Goal: Task Accomplishment & Management: Manage account settings

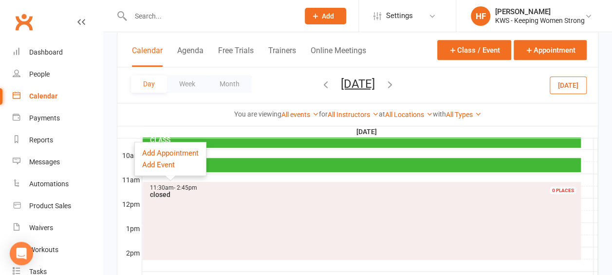
drag, startPoint x: 0, startPoint y: 0, endPoint x: 170, endPoint y: 15, distance: 170.6
click at [170, 15] on input "text" at bounding box center [210, 16] width 165 height 14
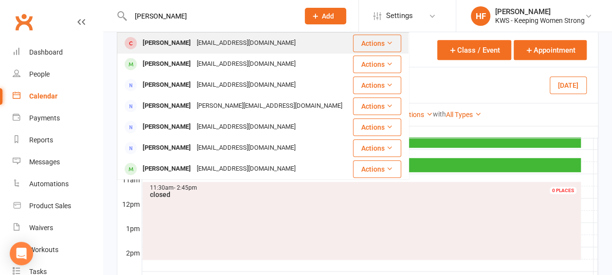
type input "christine tay"
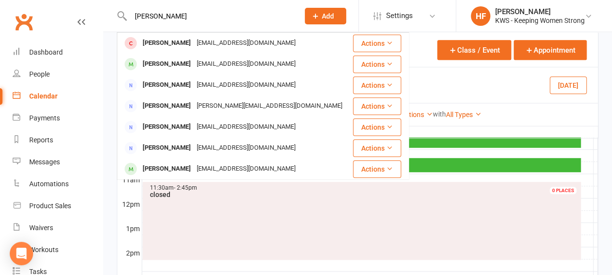
drag, startPoint x: 197, startPoint y: 43, endPoint x: 198, endPoint y: 38, distance: 5.0
click at [197, 43] on div "yukimooi49@gmail.com" at bounding box center [246, 43] width 105 height 14
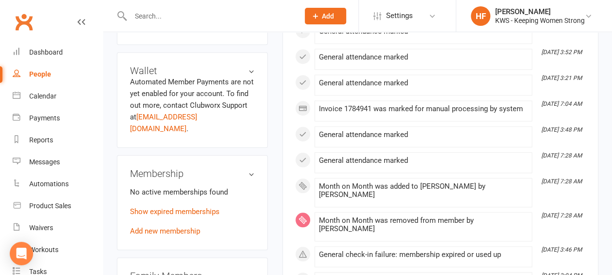
scroll to position [438, 0]
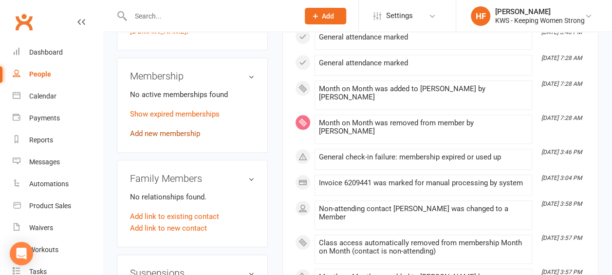
click at [186, 129] on link "Add new membership" at bounding box center [165, 133] width 70 height 9
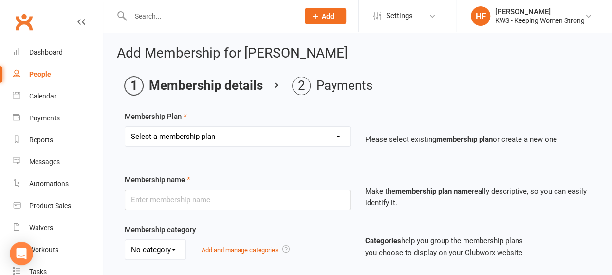
click at [340, 134] on select "Select a membership plan Create new Membership Plan Continual Monthly Membershi…" at bounding box center [237, 136] width 225 height 19
select select "2"
click at [125, 127] on select "Select a membership plan Create new Membership Plan Continual Monthly Membershi…" at bounding box center [237, 136] width 225 height 19
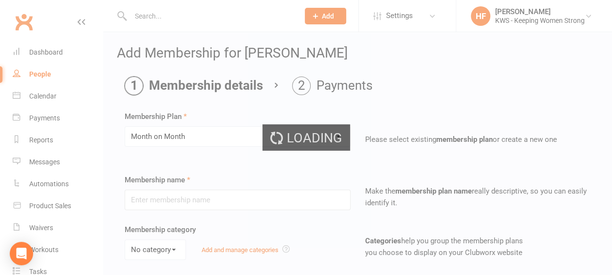
type input "Month on Month"
select select "0"
type input "1"
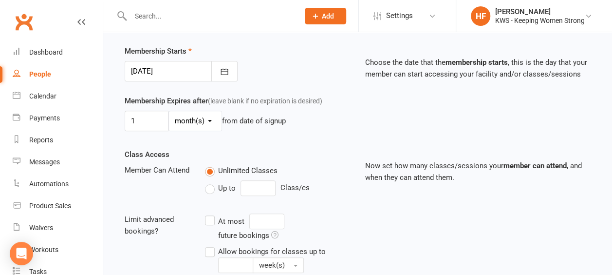
scroll to position [243, 0]
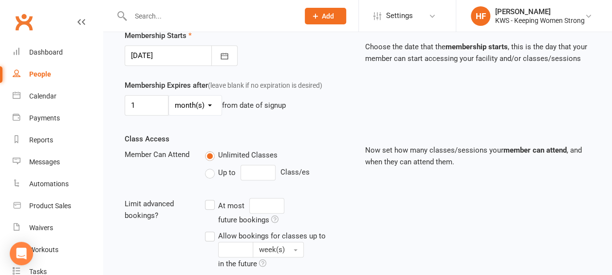
click at [210, 103] on select "day(s) week(s) month(s) year(s)" at bounding box center [195, 104] width 53 height 19
select select "1"
click at [169, 95] on select "day(s) week(s) month(s) year(s)" at bounding box center [195, 104] width 53 height 19
drag, startPoint x: 134, startPoint y: 101, endPoint x: 141, endPoint y: 99, distance: 6.8
click at [134, 101] on input "1" at bounding box center [147, 105] width 44 height 20
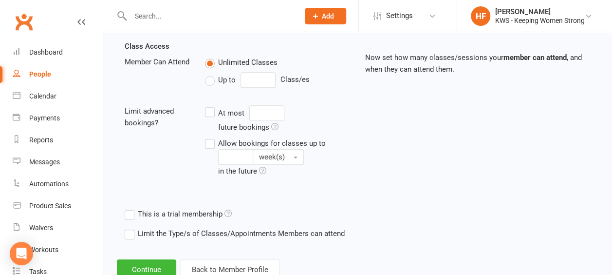
scroll to position [365, 0]
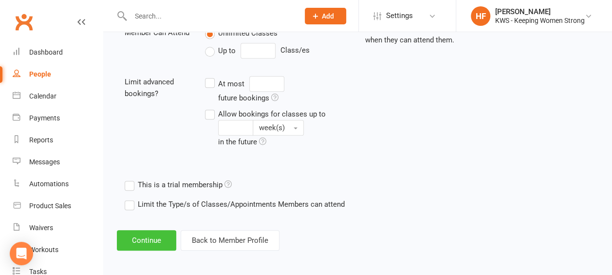
type input "6"
click at [149, 232] on button "Continue" at bounding box center [146, 240] width 59 height 20
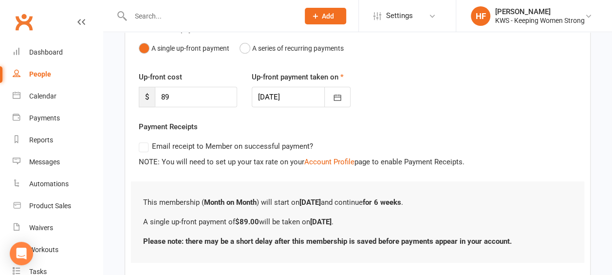
scroll to position [159, 0]
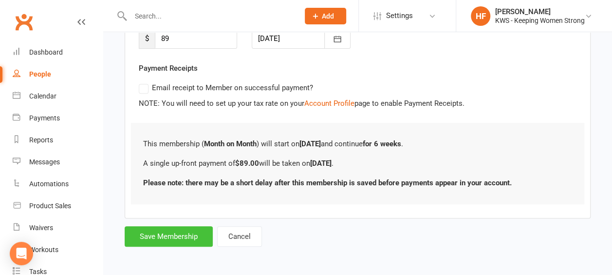
click at [167, 237] on button "Save Membership" at bounding box center [169, 236] width 88 height 20
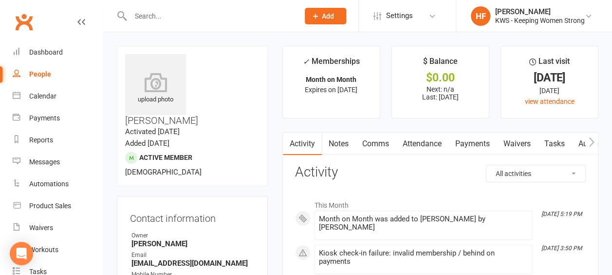
click at [175, 15] on input "text" at bounding box center [210, 16] width 165 height 14
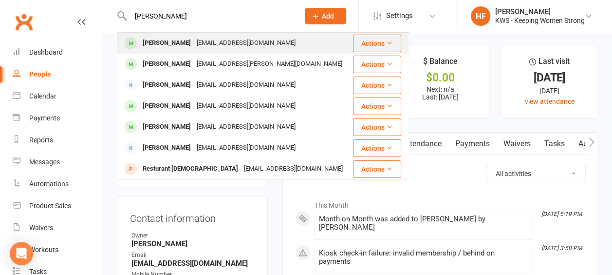
type input "liz rey"
click at [163, 45] on div "Liz Rey" at bounding box center [167, 43] width 54 height 14
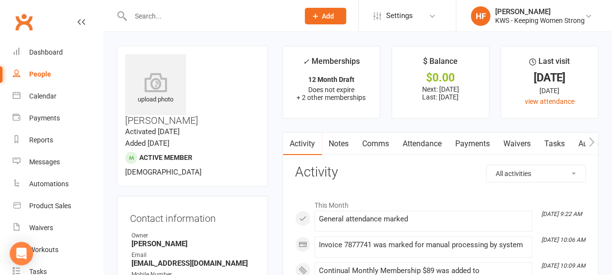
click at [316, 19] on icon at bounding box center [315, 16] width 9 height 9
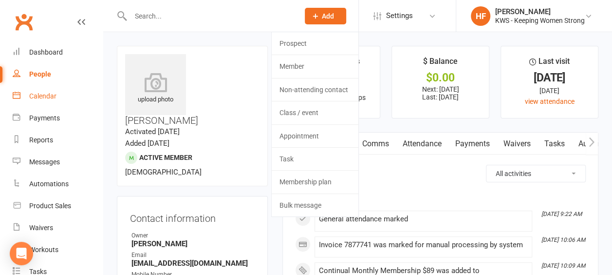
click at [50, 98] on div "Calendar" at bounding box center [42, 96] width 27 height 8
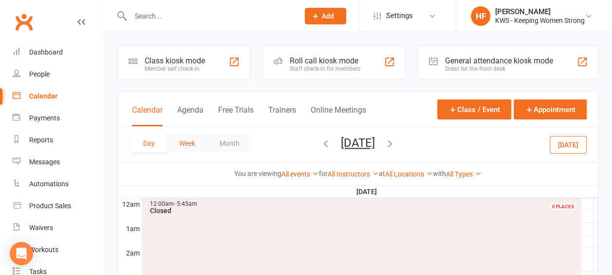
click at [191, 142] on button "Week" at bounding box center [187, 143] width 40 height 18
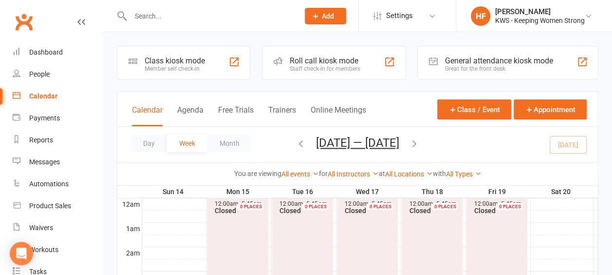
click at [418, 140] on icon "button" at bounding box center [414, 143] width 11 height 11
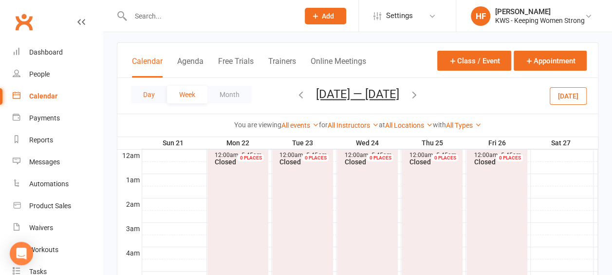
click at [152, 95] on button "Day" at bounding box center [149, 95] width 36 height 18
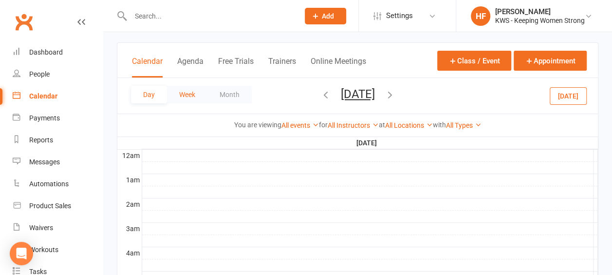
click at [187, 92] on button "Week" at bounding box center [187, 95] width 40 height 18
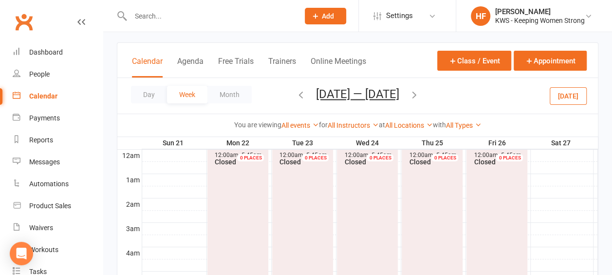
click at [420, 94] on icon "button" at bounding box center [414, 94] width 11 height 11
click at [150, 94] on button "Day" at bounding box center [149, 95] width 36 height 18
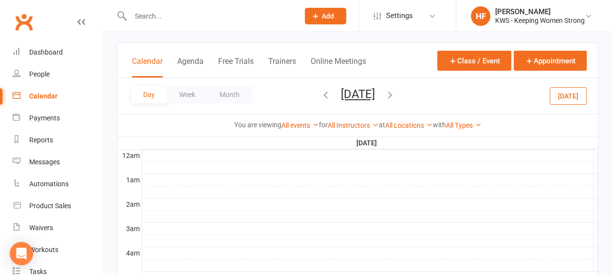
click at [395, 95] on icon "button" at bounding box center [390, 94] width 11 height 11
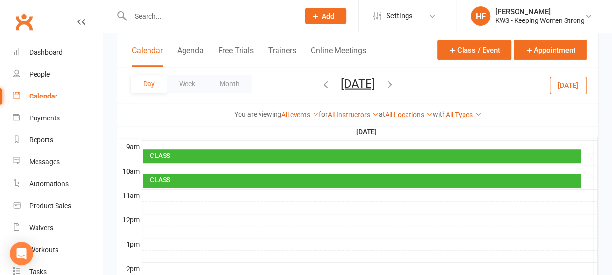
scroll to position [292, 0]
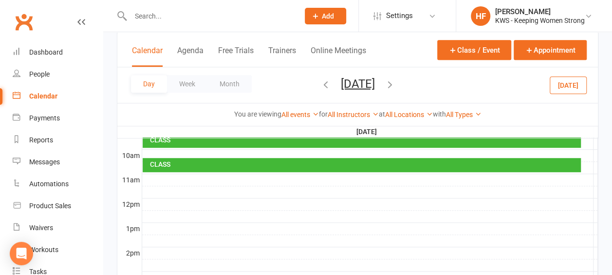
click at [149, 176] on div at bounding box center [370, 180] width 456 height 12
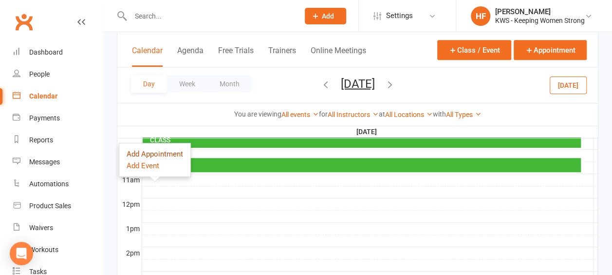
click at [170, 154] on button "Add Appointment" at bounding box center [155, 154] width 56 height 12
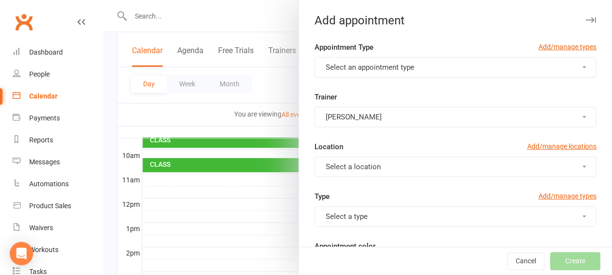
click at [571, 66] on button "Select an appointment type" at bounding box center [455, 67] width 282 height 20
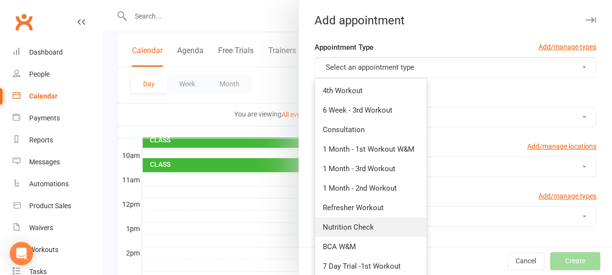
drag, startPoint x: 352, startPoint y: 228, endPoint x: 354, endPoint y: 216, distance: 12.3
click at [352, 227] on span "Nutrition Check" at bounding box center [348, 226] width 51 height 9
type input "11:30am"
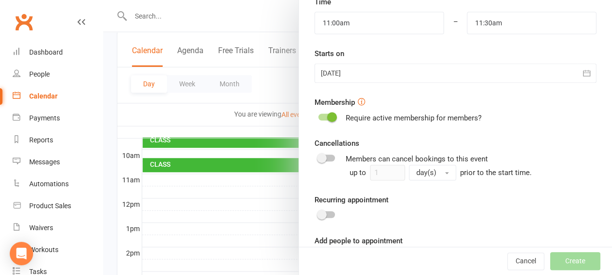
scroll to position [328, 0]
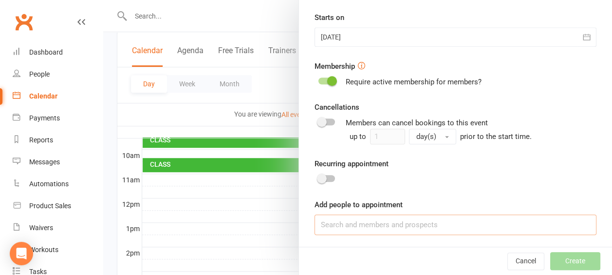
click at [337, 226] on input at bounding box center [455, 224] width 282 height 20
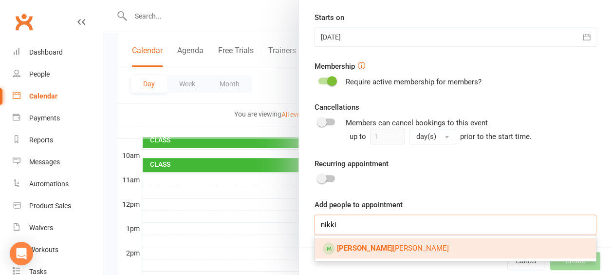
type input "nikki"
click at [358, 244] on span "Nikki McGarry" at bounding box center [393, 247] width 112 height 9
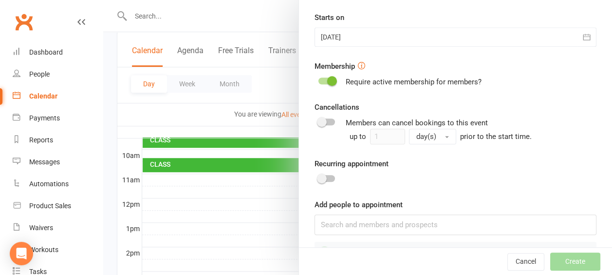
click at [572, 260] on div "Cancel Create" at bounding box center [455, 261] width 313 height 28
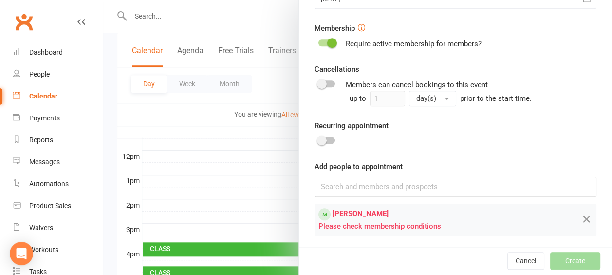
scroll to position [341, 0]
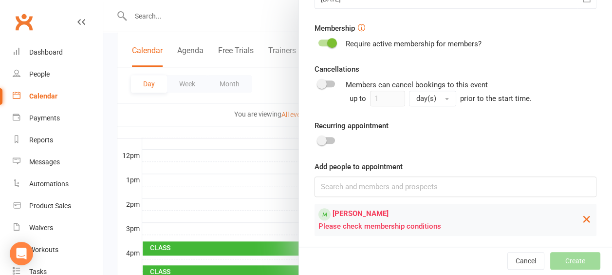
click at [581, 220] on icon at bounding box center [587, 219] width 12 height 12
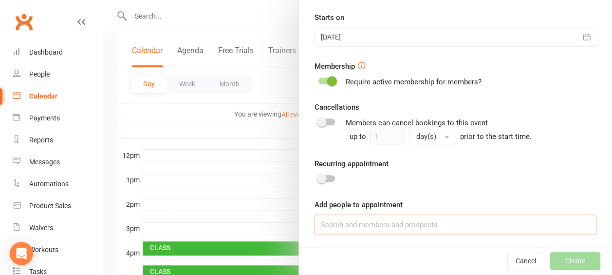
click at [341, 225] on input at bounding box center [455, 224] width 282 height 20
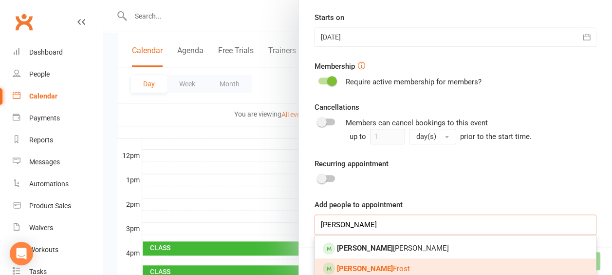
type input "helen"
click at [362, 267] on span "Helen Frost" at bounding box center [373, 268] width 73 height 9
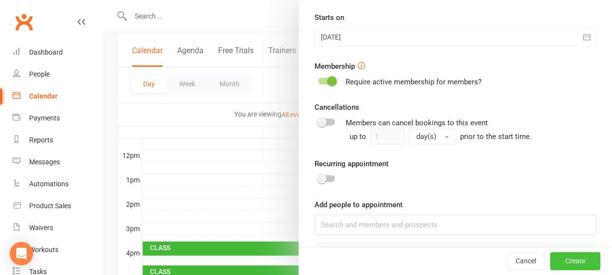
click at [559, 263] on button "Create" at bounding box center [575, 261] width 50 height 18
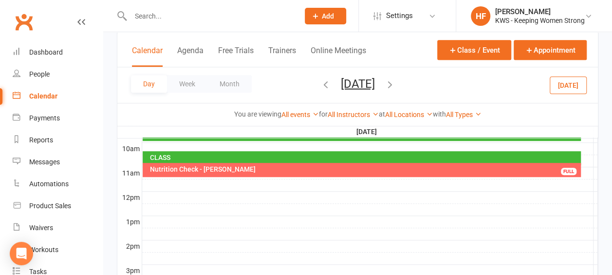
scroll to position [284, 0]
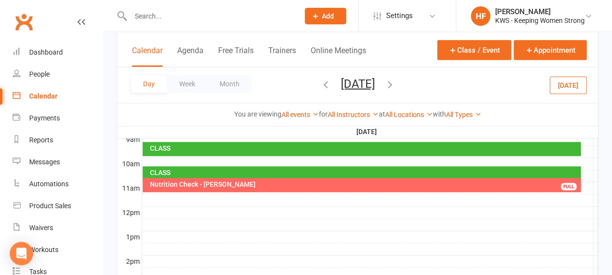
click at [424, 185] on div "Nutrition Check - Helen Frost" at bounding box center [363, 184] width 429 height 7
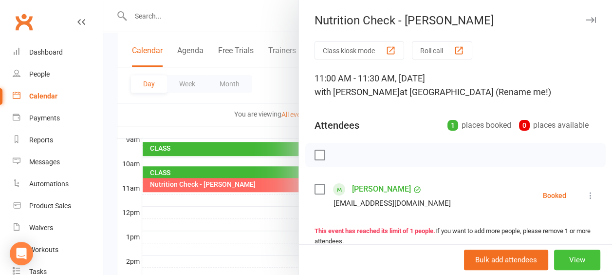
click at [568, 258] on button "View" at bounding box center [577, 259] width 46 height 20
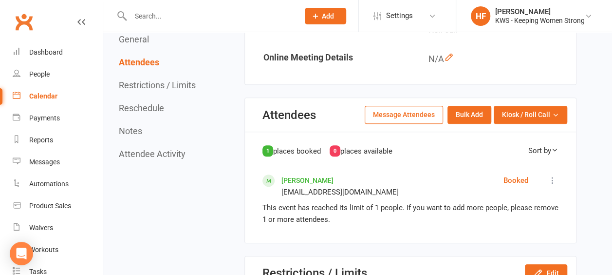
scroll to position [389, 0]
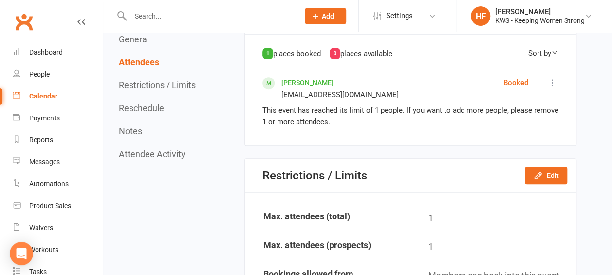
click at [552, 82] on icon at bounding box center [553, 83] width 10 height 10
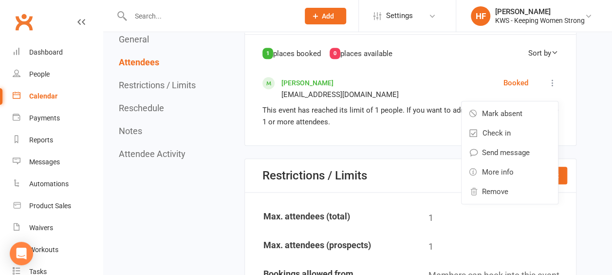
click at [583, 94] on div "Return to calendar Nutrition Check - Helen Frost 11:00AM - 11:30AM, Monday Sept…" at bounding box center [357, 268] width 509 height 1250
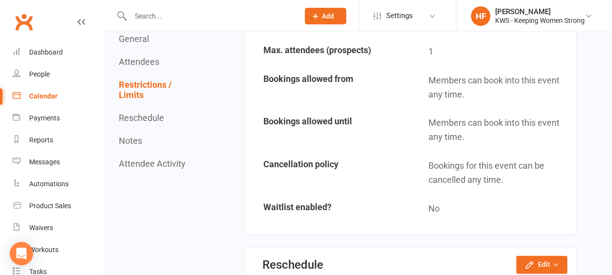
scroll to position [730, 0]
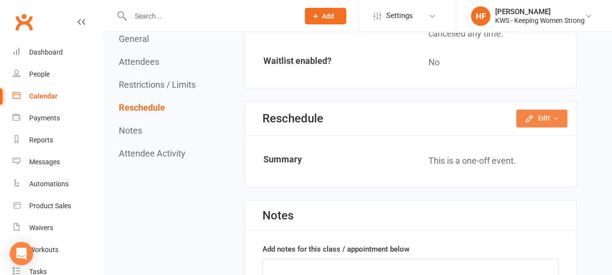
click at [554, 115] on icon "button" at bounding box center [555, 118] width 7 height 7
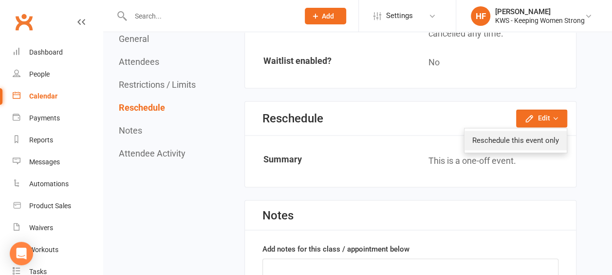
click at [538, 135] on link "Reschedule this event only" at bounding box center [515, 139] width 102 height 19
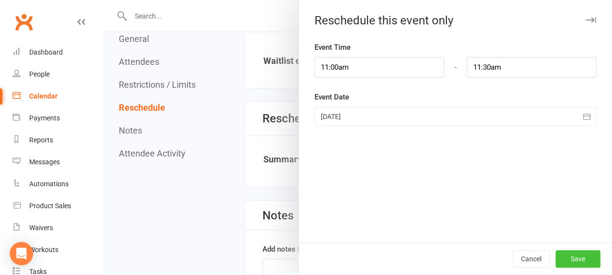
click at [563, 253] on button "Save" at bounding box center [577, 259] width 45 height 18
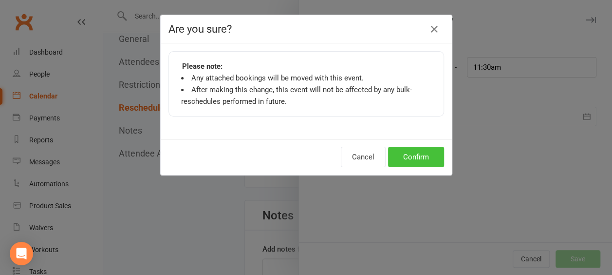
click at [403, 154] on button "Confirm" at bounding box center [416, 157] width 56 height 20
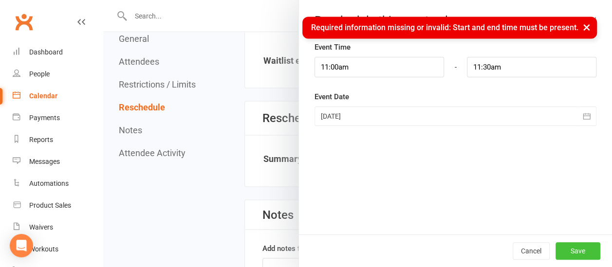
click at [576, 250] on button "Save" at bounding box center [577, 251] width 45 height 18
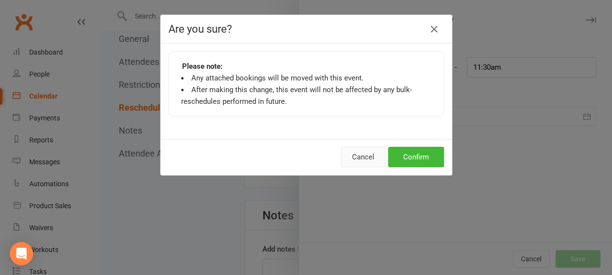
click at [358, 155] on button "Cancel" at bounding box center [363, 157] width 45 height 20
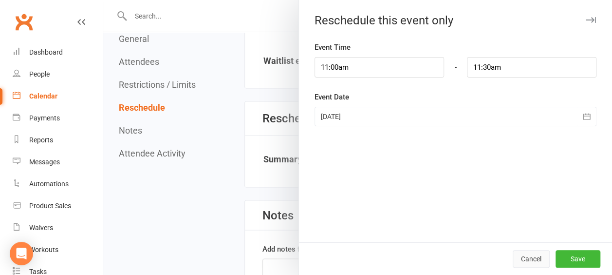
click at [525, 258] on button "Cancel" at bounding box center [531, 259] width 37 height 18
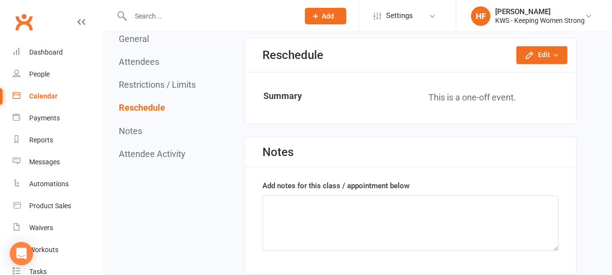
scroll to position [814, 0]
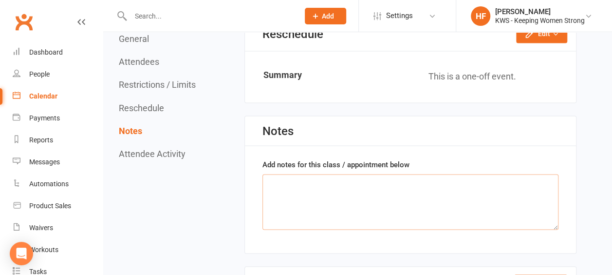
click at [273, 180] on textarea at bounding box center [410, 201] width 296 height 55
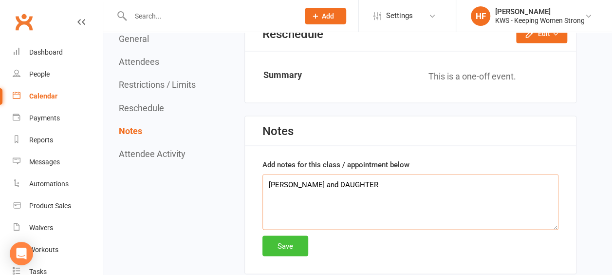
type textarea "NIKKI and DAUGHTER"
click at [283, 244] on button "Save" at bounding box center [285, 245] width 46 height 20
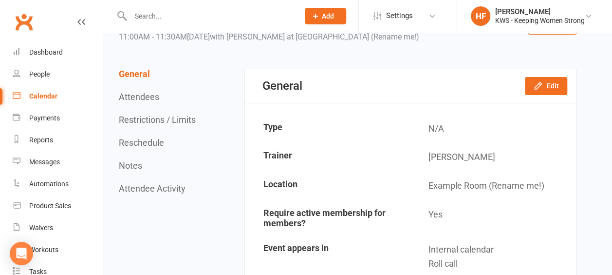
scroll to position [97, 0]
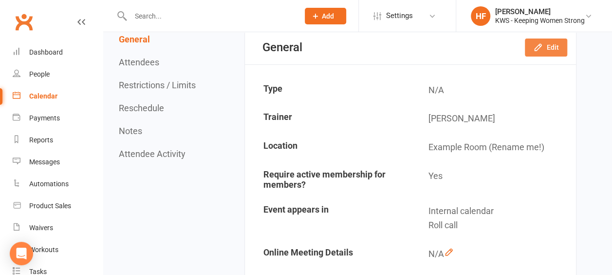
click at [554, 46] on button "Edit" at bounding box center [546, 47] width 42 height 18
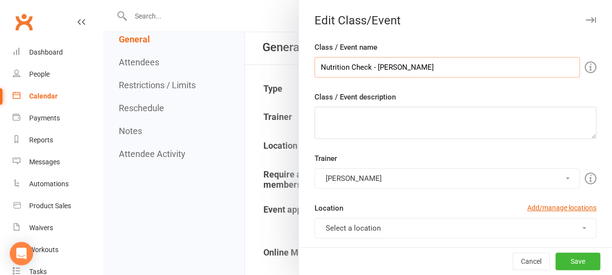
drag, startPoint x: 410, startPoint y: 67, endPoint x: 371, endPoint y: 70, distance: 39.6
click at [368, 70] on input "Nutrition Check - Helen Frost" at bounding box center [446, 67] width 265 height 20
type input "Nutrition Check - NIKKI DAUGHTER"
click at [565, 256] on button "Save" at bounding box center [577, 261] width 45 height 18
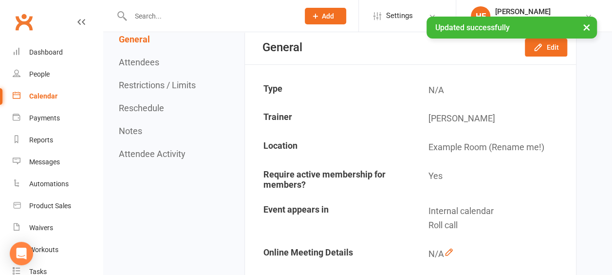
click at [47, 97] on div "Calendar" at bounding box center [43, 96] width 28 height 8
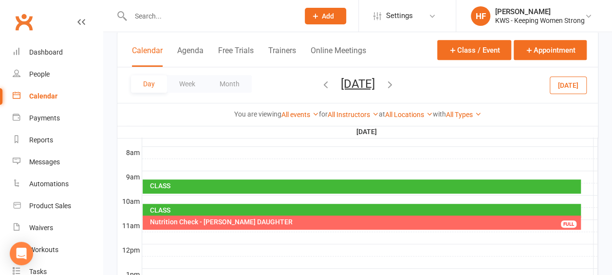
scroll to position [292, 0]
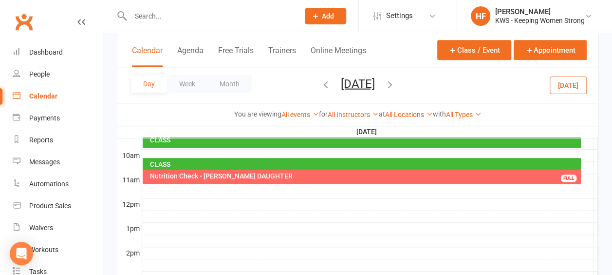
click at [324, 14] on span "Add" at bounding box center [328, 16] width 12 height 8
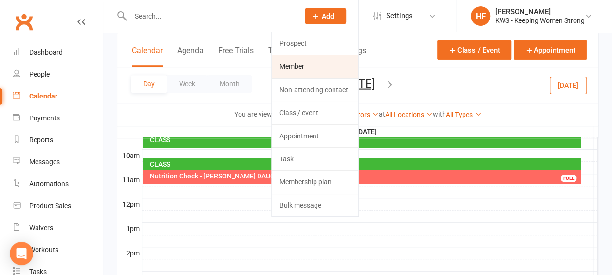
click at [311, 63] on link "Member" at bounding box center [315, 66] width 87 height 22
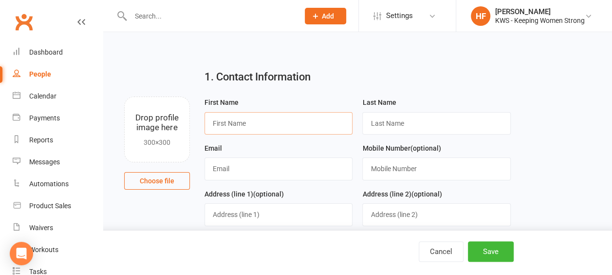
click at [247, 126] on input "text" at bounding box center [278, 123] width 148 height 22
type input "Aishwarya"
click at [398, 121] on input "text" at bounding box center [436, 123] width 148 height 22
type input "Govindaraj"
click at [257, 170] on input "text" at bounding box center [278, 168] width 148 height 22
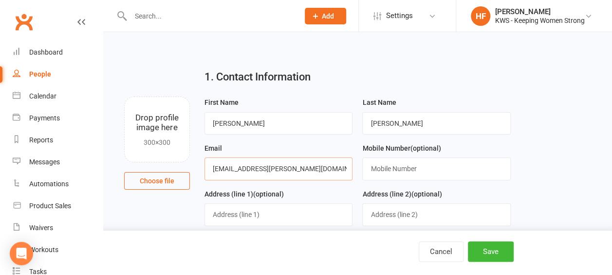
type input "aishu.s.rajan@gmail.com"
click at [418, 167] on input "text" at bounding box center [436, 168] width 148 height 22
type input "0401557578"
click at [258, 212] on input "text" at bounding box center [278, 214] width 148 height 22
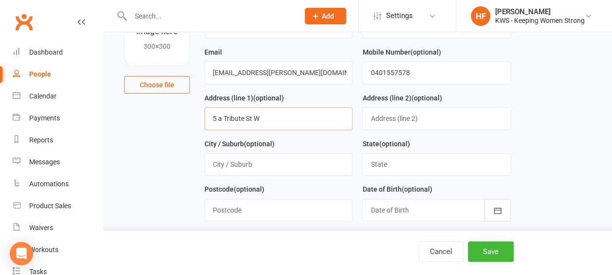
scroll to position [97, 0]
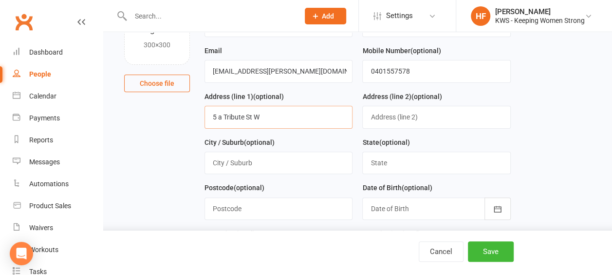
type input "5 a Tribute St W"
click at [263, 158] on input "text" at bounding box center [278, 162] width 148 height 22
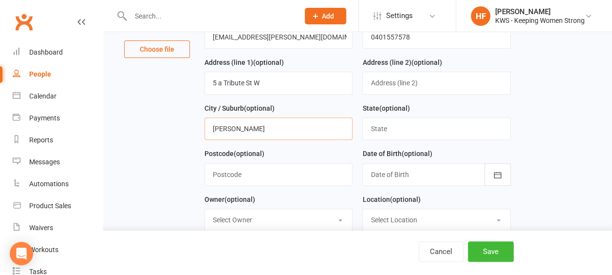
scroll to position [146, 0]
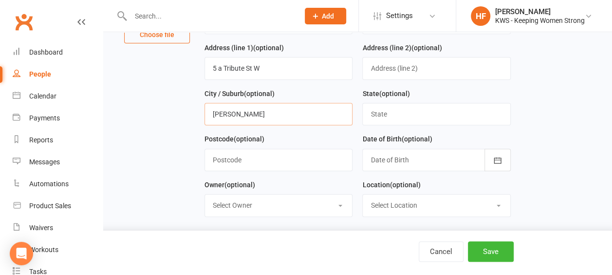
type input "Shelley"
click at [399, 114] on input "text" at bounding box center [436, 114] width 148 height 22
type input "WA"
click at [248, 158] on input "text" at bounding box center [278, 159] width 148 height 22
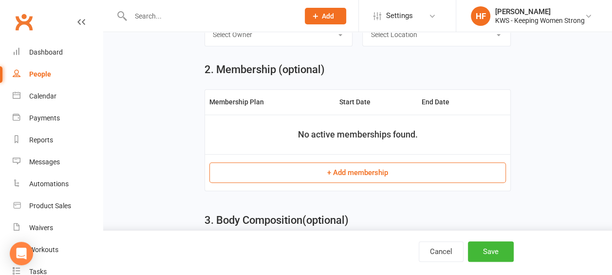
scroll to position [341, 0]
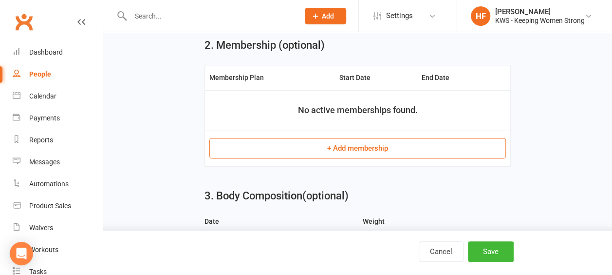
type input "6148"
click at [356, 144] on button "+ Add membership" at bounding box center [357, 148] width 296 height 20
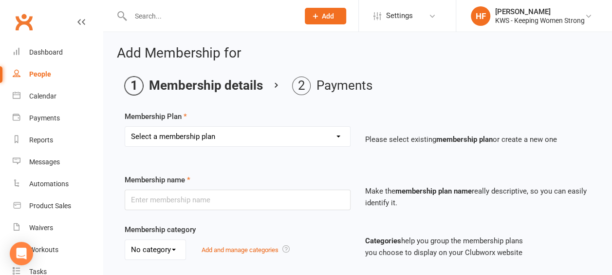
click at [341, 135] on select "Select a membership plan Create new Membership Plan Continual Monthly Membershi…" at bounding box center [237, 136] width 225 height 19
select select "7"
click at [125, 127] on select "Select a membership plan Create new Membership Plan Continual Monthly Membershi…" at bounding box center [237, 136] width 225 height 19
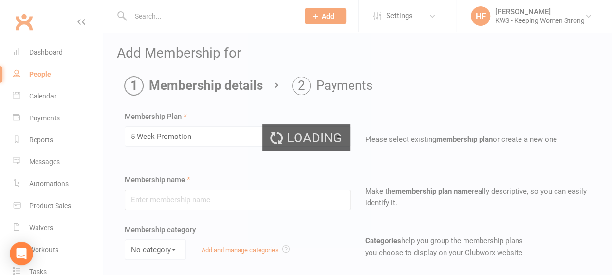
type input "5 Week Promotion"
select select "0"
type input "5"
select select "1"
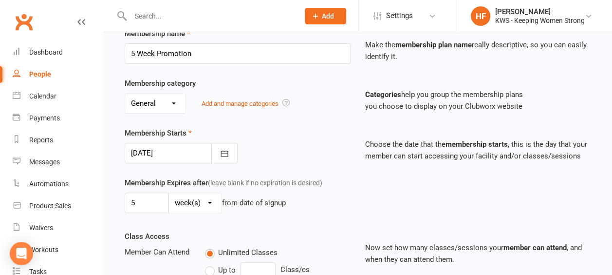
scroll to position [195, 0]
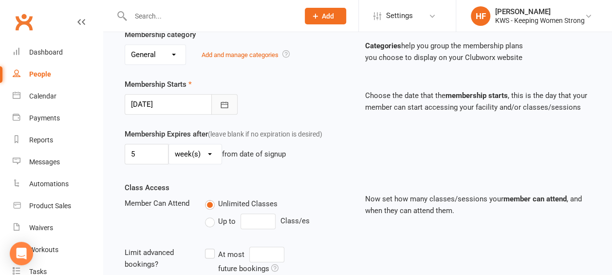
click at [226, 102] on icon "button" at bounding box center [224, 104] width 7 height 6
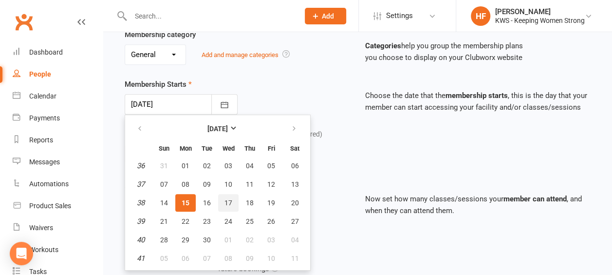
click at [226, 200] on span "17" at bounding box center [228, 203] width 8 height 8
type input "17 Sep 2025"
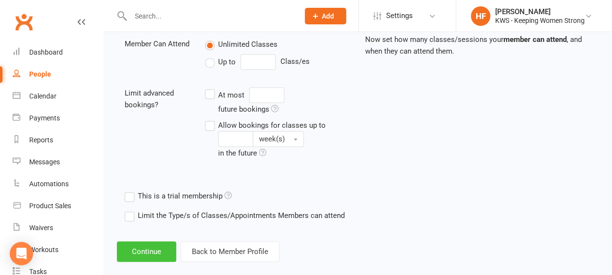
scroll to position [365, 0]
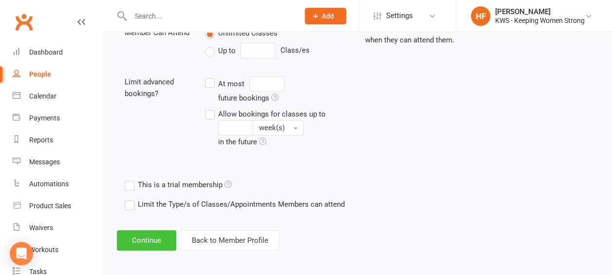
click at [149, 235] on button "Continue" at bounding box center [146, 240] width 59 height 20
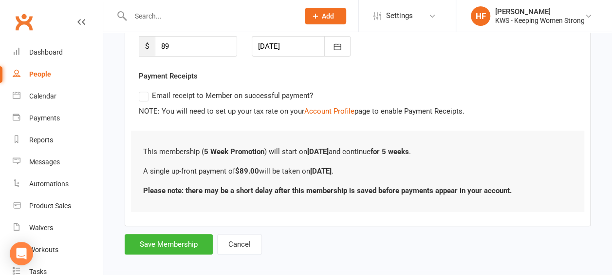
scroll to position [159, 0]
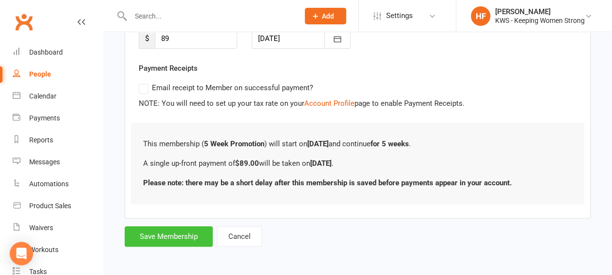
click at [163, 234] on button "Save Membership" at bounding box center [169, 236] width 88 height 20
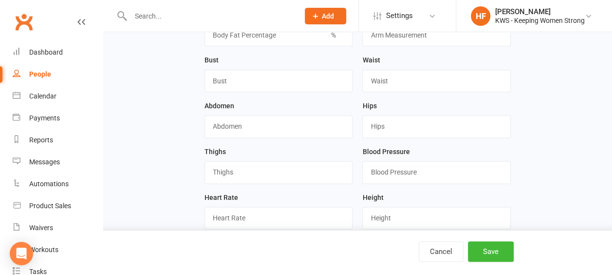
scroll to position [610, 0]
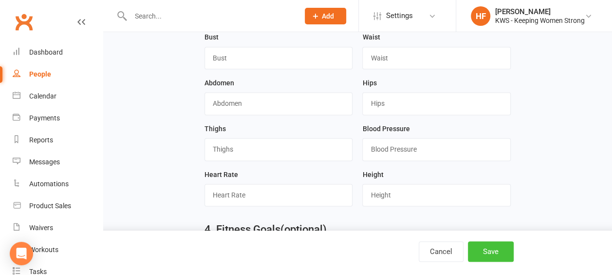
click at [491, 251] on button "Save" at bounding box center [491, 251] width 46 height 20
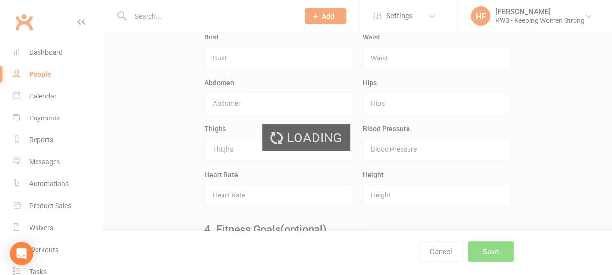
scroll to position [0, 0]
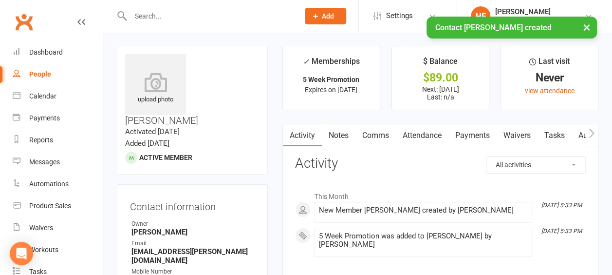
scroll to position [49, 0]
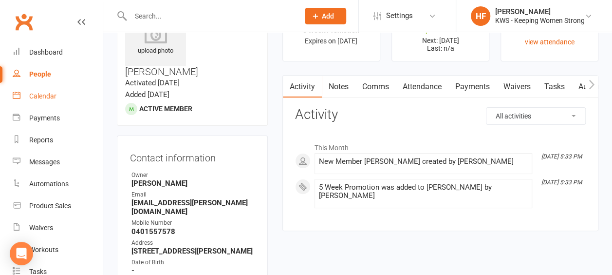
click at [44, 98] on div "Calendar" at bounding box center [42, 96] width 27 height 8
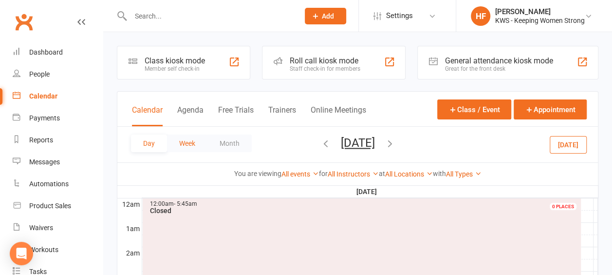
click at [186, 141] on button "Week" at bounding box center [187, 143] width 40 height 18
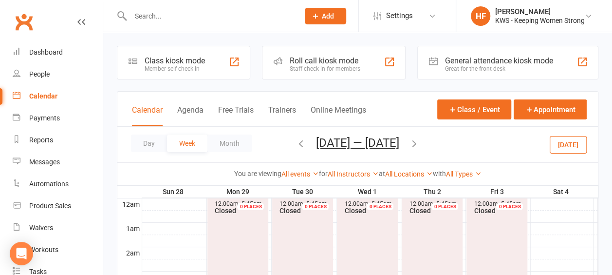
click at [295, 143] on icon "button" at bounding box center [300, 143] width 11 height 11
click at [297, 143] on icon "button" at bounding box center [300, 143] width 11 height 11
click at [150, 144] on button "Day" at bounding box center [149, 143] width 36 height 18
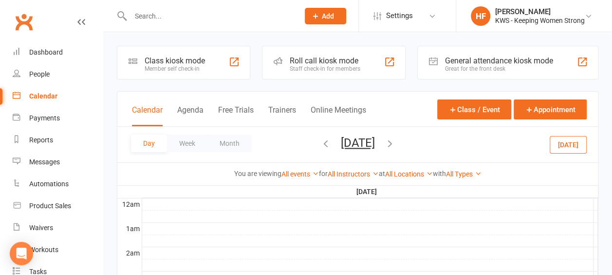
click at [395, 143] on icon "button" at bounding box center [390, 143] width 11 height 11
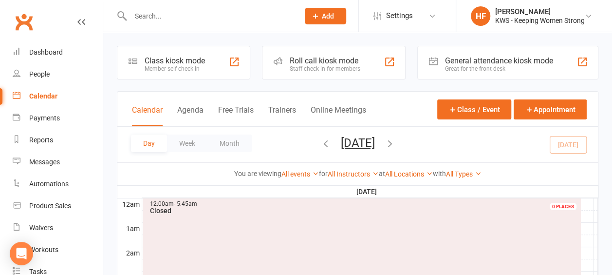
click at [395, 142] on icon "button" at bounding box center [390, 143] width 11 height 11
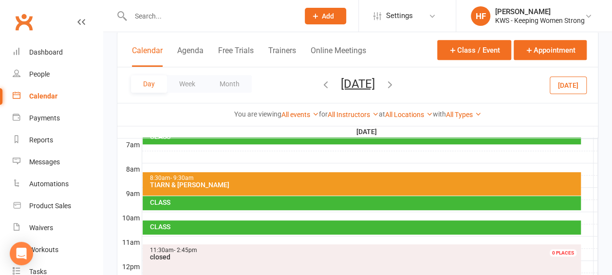
scroll to position [243, 0]
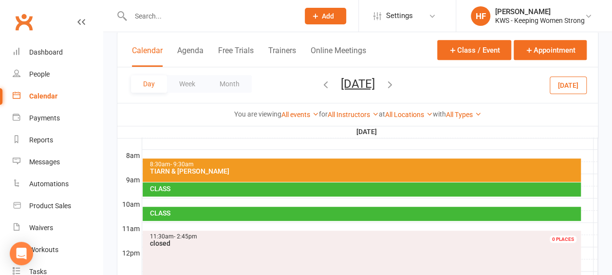
click at [150, 222] on div at bounding box center [370, 228] width 456 height 12
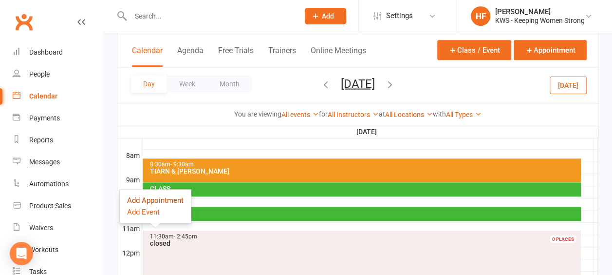
click at [176, 199] on button "Add Appointment" at bounding box center [155, 200] width 56 height 12
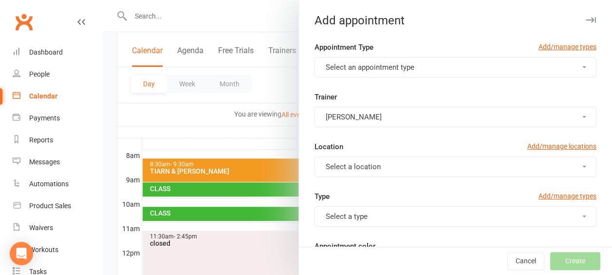
click at [582, 66] on span "button" at bounding box center [584, 67] width 4 height 2
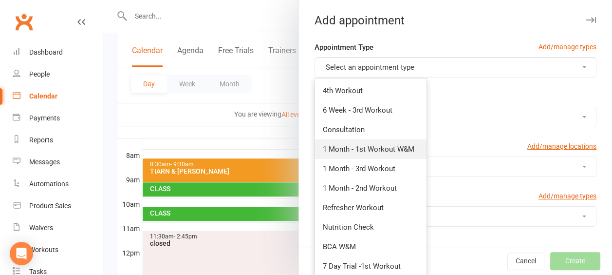
click at [381, 146] on span "1 Month - 1st Workout W&M" at bounding box center [369, 149] width 92 height 9
type input "11:30am"
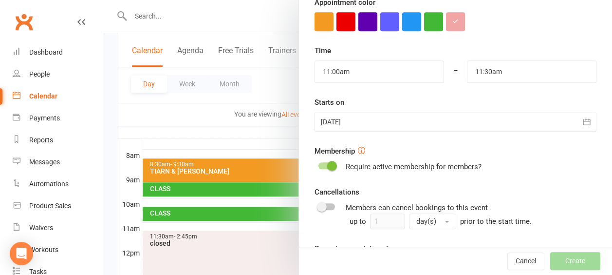
scroll to position [328, 0]
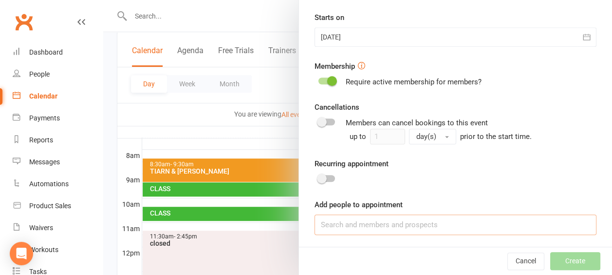
click at [345, 224] on input at bounding box center [455, 224] width 282 height 20
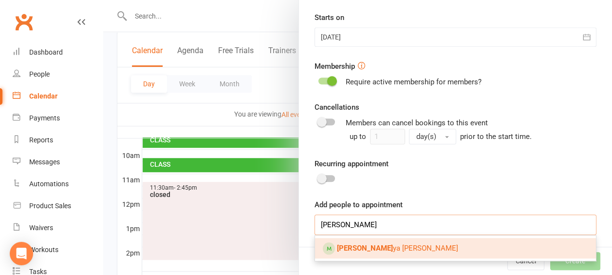
type input "aishwar"
click at [392, 248] on span "Aishwar ya Govindaraj" at bounding box center [397, 247] width 121 height 9
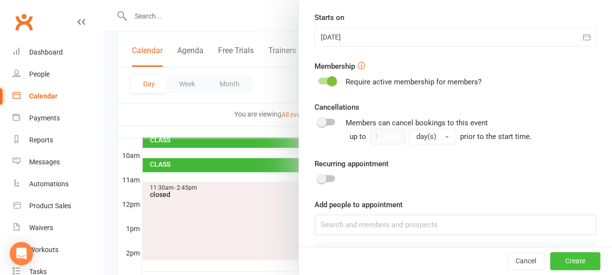
click at [564, 260] on button "Create" at bounding box center [575, 261] width 50 height 18
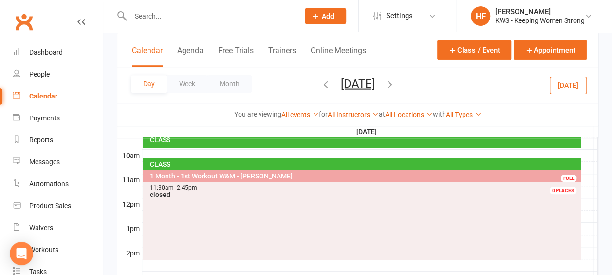
click at [171, 16] on input "text" at bounding box center [210, 16] width 165 height 14
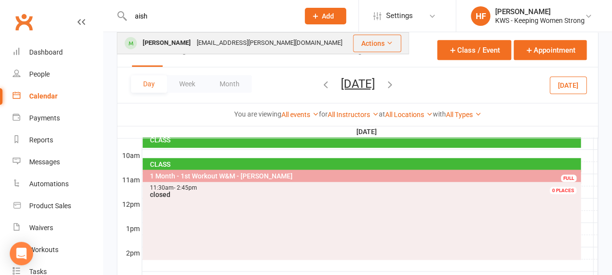
type input "aish"
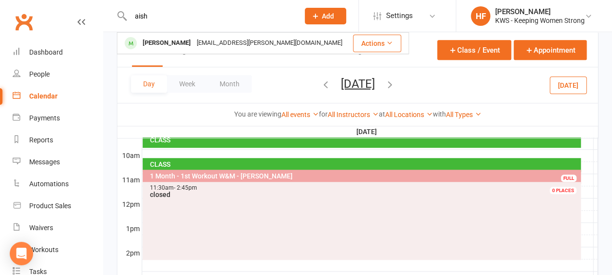
click at [184, 42] on div "Aishwarya Govindaraj" at bounding box center [167, 43] width 54 height 14
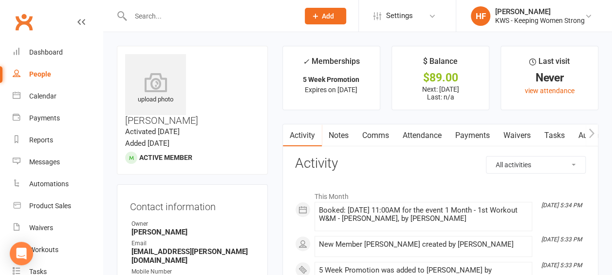
click at [381, 135] on link "Comms" at bounding box center [375, 135] width 40 height 22
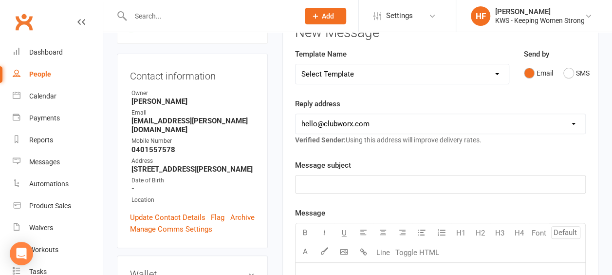
scroll to position [146, 0]
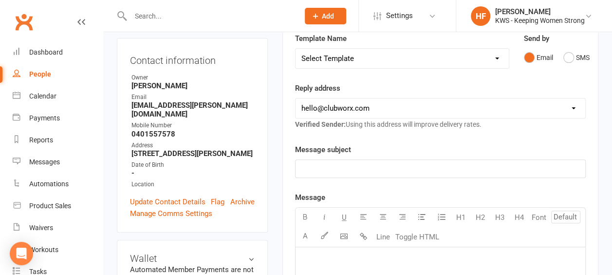
click at [497, 56] on select "Select Template [Email] KWS RENEWAL [Email] 1st WO CONFIRMATION [Email] 4 Week …" at bounding box center [401, 58] width 213 height 19
select select "18"
click at [295, 49] on select "Select Template [Email] KWS RENEWAL [Email] 1st WO CONFIRMATION [Email] 4 Week …" at bounding box center [401, 58] width 213 height 19
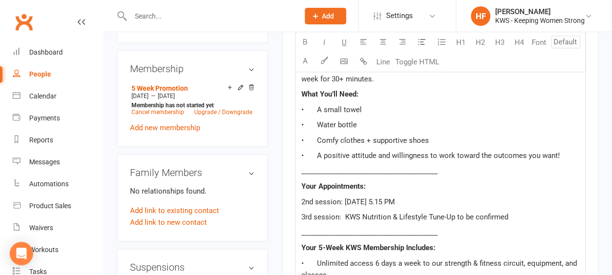
scroll to position [487, 0]
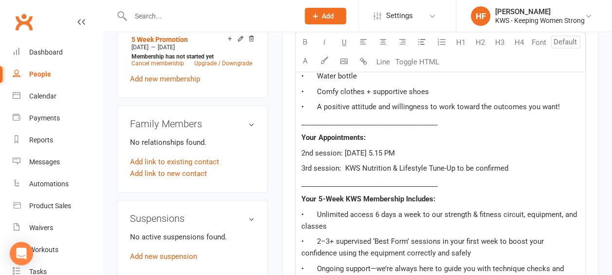
click at [310, 150] on span "2nd session: Fri 27th June @ 5.15 PM" at bounding box center [347, 152] width 93 height 9
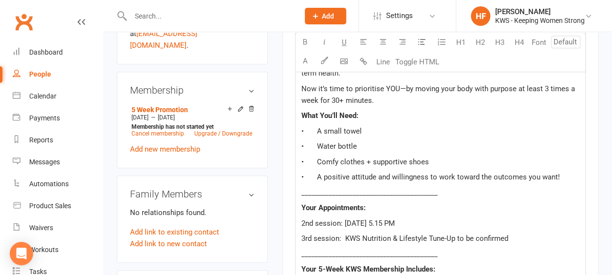
scroll to position [438, 0]
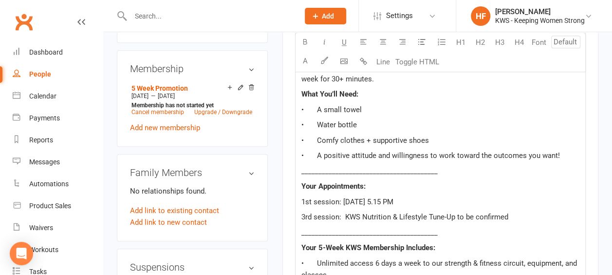
drag, startPoint x: 402, startPoint y: 197, endPoint x: 354, endPoint y: 208, distance: 49.1
click at [347, 201] on span "1st session: Fri 27th June @ 5.15 PM" at bounding box center [347, 201] width 92 height 9
click at [356, 199] on span "1st session: Wed M" at bounding box center [333, 201] width 64 height 9
click at [397, 199] on p "1st session: Wed 17th Sept M" at bounding box center [440, 202] width 278 height 12
drag, startPoint x: 417, startPoint y: 199, endPoint x: 346, endPoint y: 196, distance: 71.1
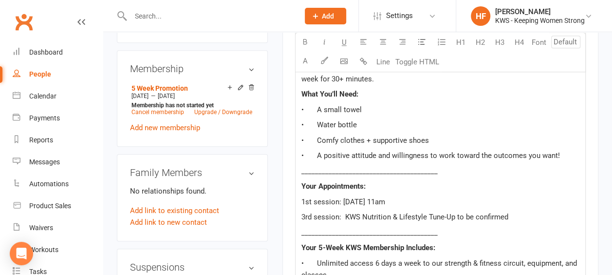
click at [344, 197] on p "1st session: Wed 17th Sept 11am" at bounding box center [440, 202] width 278 height 12
click at [307, 41] on icon "button" at bounding box center [304, 41] width 7 height 7
click at [448, 196] on p "1st session: Wed 17th Sept 11am" at bounding box center [440, 202] width 278 height 12
drag, startPoint x: 431, startPoint y: 193, endPoint x: 427, endPoint y: 190, distance: 5.3
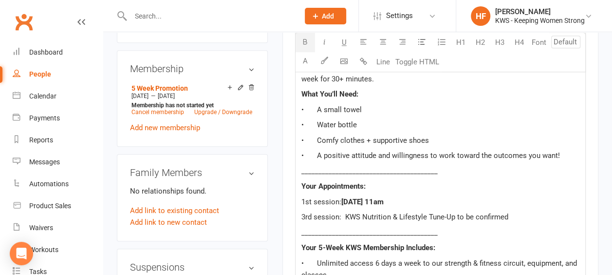
click at [406, 182] on p "Your Appointments:" at bounding box center [440, 186] width 278 height 12
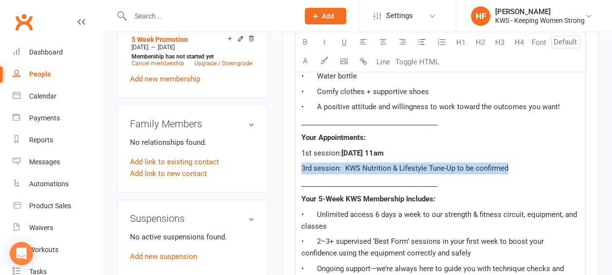
drag, startPoint x: 501, startPoint y: 167, endPoint x: 308, endPoint y: 185, distance: 194.0
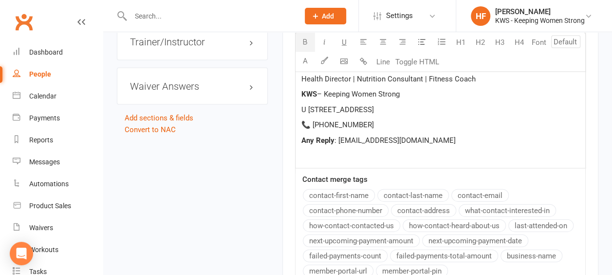
scroll to position [1182, 0]
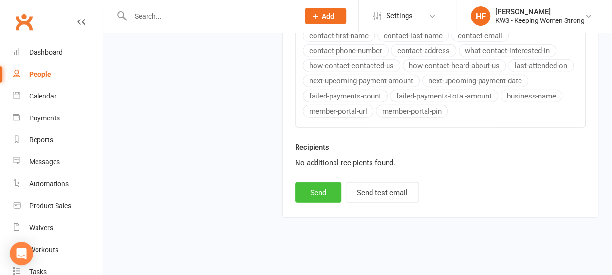
click at [321, 187] on button "Send" at bounding box center [318, 192] width 46 height 20
select select
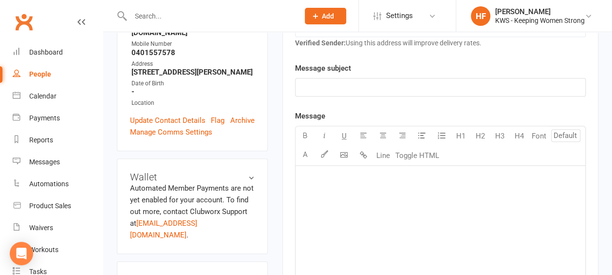
scroll to position [141, 0]
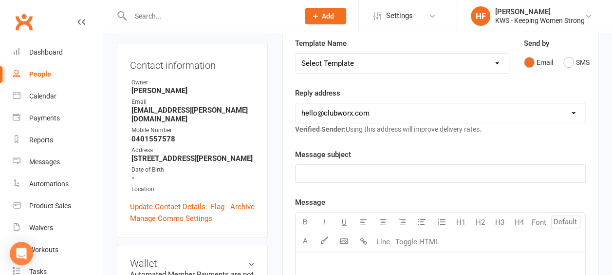
click at [173, 17] on input "text" at bounding box center [210, 16] width 165 height 14
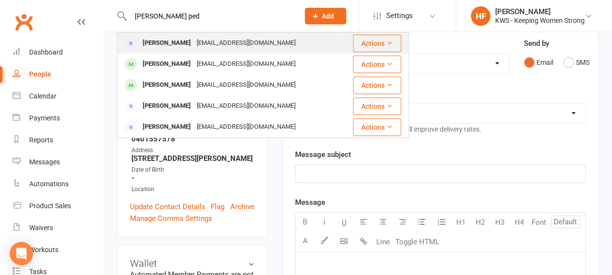
type input "kay ped"
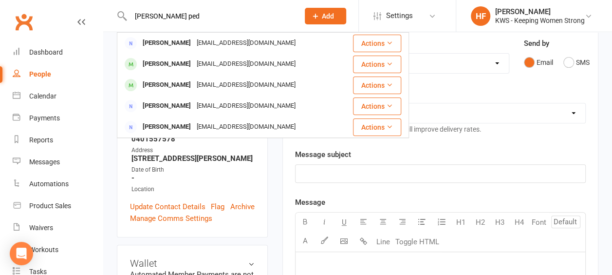
click at [169, 44] on div "Kay Pedrini" at bounding box center [167, 43] width 54 height 14
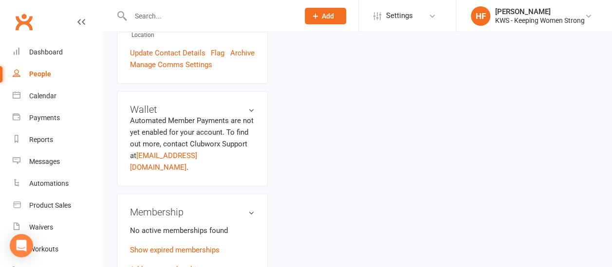
scroll to position [336, 0]
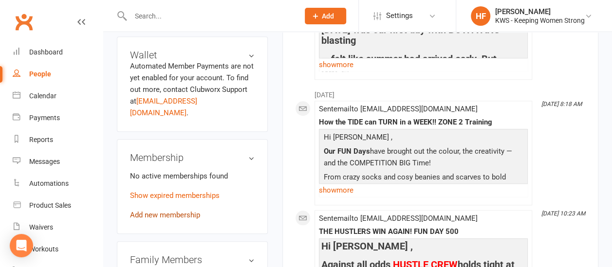
click at [177, 211] on link "Add new membership" at bounding box center [165, 215] width 70 height 9
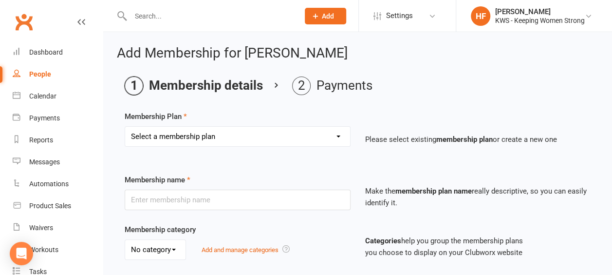
click at [340, 137] on select "Select a membership plan Create new Membership Plan Continual Monthly Membershi…" at bounding box center [237, 136] width 225 height 19
select select "2"
click at [125, 127] on select "Select a membership plan Create new Membership Plan Continual Monthly Membershi…" at bounding box center [237, 136] width 225 height 19
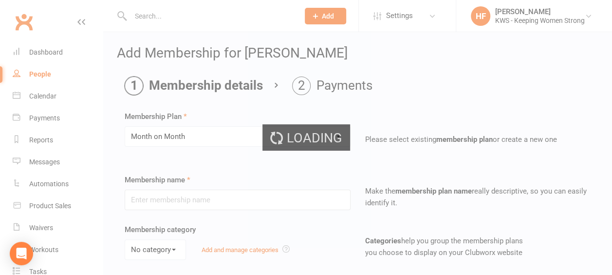
type input "Month on Month"
select select "0"
type input "1"
select select "2"
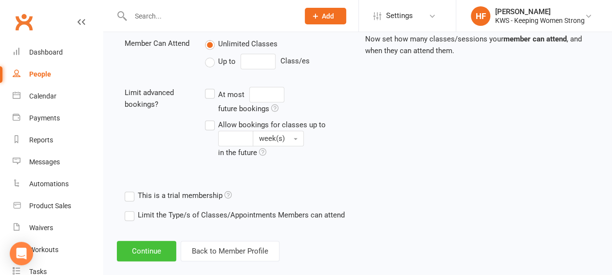
scroll to position [365, 0]
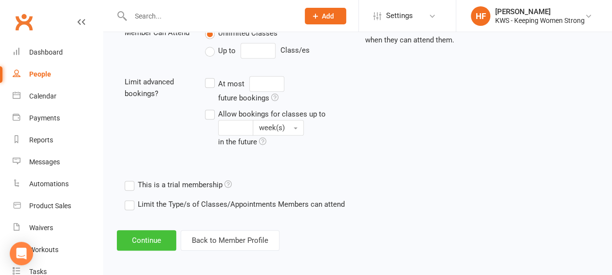
click at [155, 234] on button "Continue" at bounding box center [146, 240] width 59 height 20
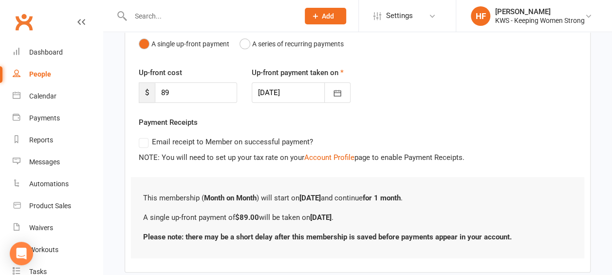
scroll to position [159, 0]
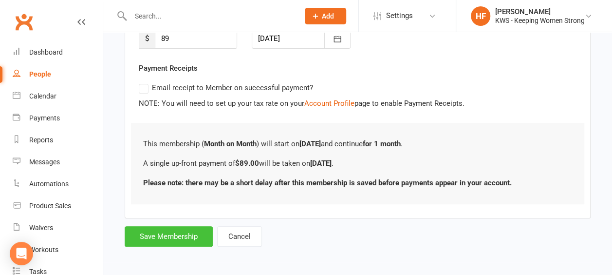
click at [173, 235] on button "Save Membership" at bounding box center [169, 236] width 88 height 20
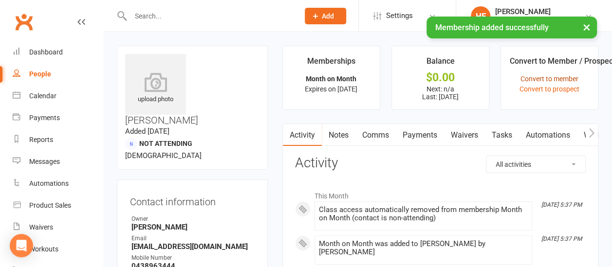
click at [562, 78] on link "Convert to member" at bounding box center [549, 79] width 58 height 8
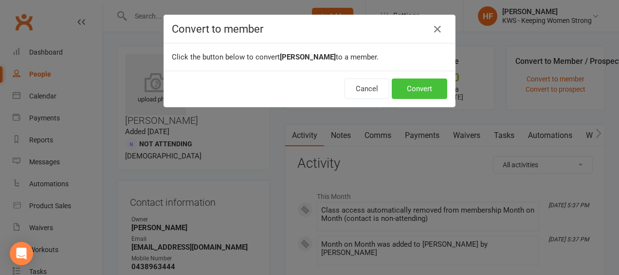
click at [425, 85] on button "Convert" at bounding box center [419, 88] width 55 height 20
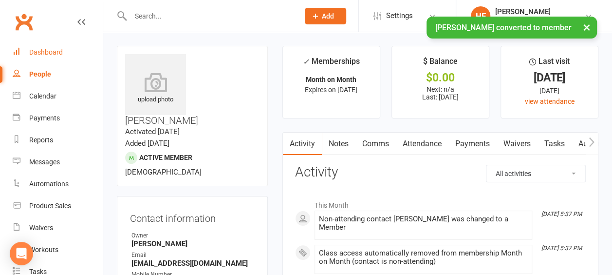
click at [52, 53] on div "Dashboard" at bounding box center [46, 52] width 34 height 8
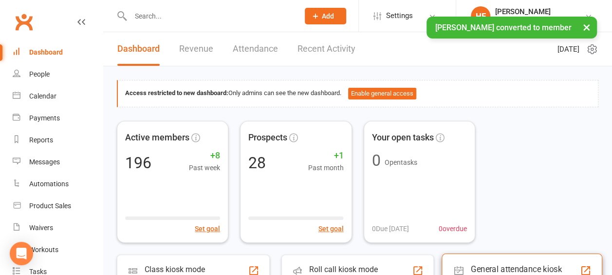
click at [497, 264] on div "General attendance kiosk mode" at bounding box center [525, 272] width 109 height 19
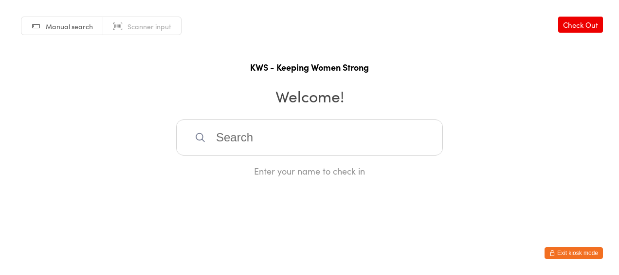
click at [261, 140] on input "search" at bounding box center [309, 137] width 267 height 36
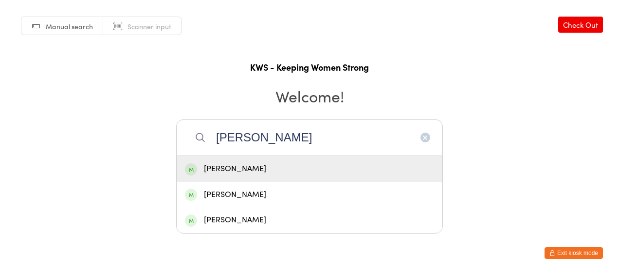
type input "[PERSON_NAME]"
click at [242, 172] on div "[PERSON_NAME]" at bounding box center [309, 168] width 249 height 13
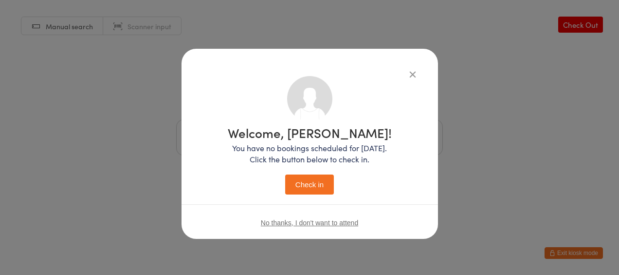
click at [308, 184] on button "Check in" at bounding box center [309, 184] width 49 height 20
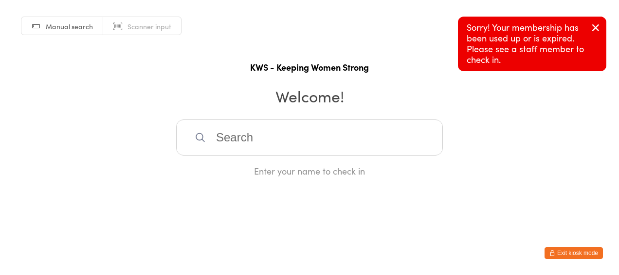
click at [562, 252] on button "Exit kiosk mode" at bounding box center [574, 253] width 58 height 12
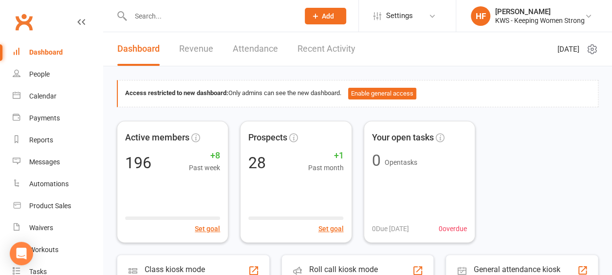
drag, startPoint x: 163, startPoint y: 15, endPoint x: 165, endPoint y: 23, distance: 8.5
click at [164, 17] on input "text" at bounding box center [210, 16] width 165 height 14
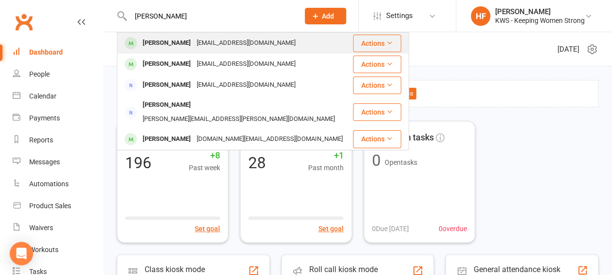
type input "[PERSON_NAME]"
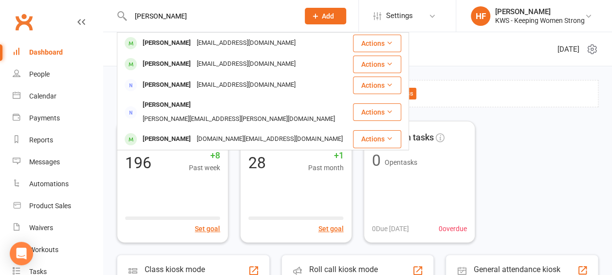
click at [163, 41] on div "[PERSON_NAME]" at bounding box center [167, 43] width 54 height 14
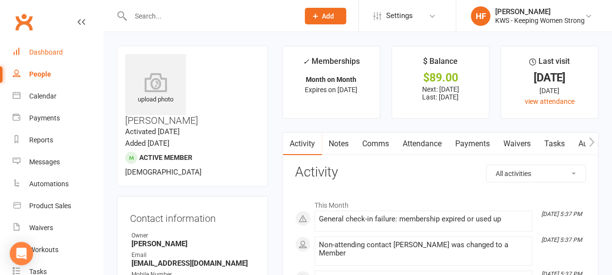
click at [47, 52] on div "Dashboard" at bounding box center [46, 52] width 34 height 8
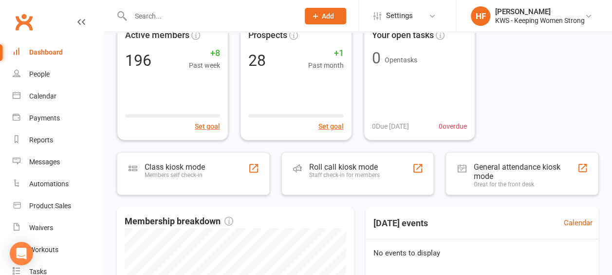
scroll to position [146, 0]
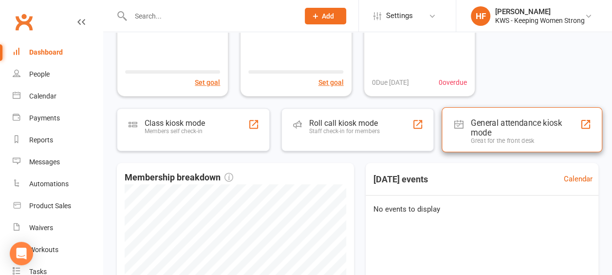
click at [506, 119] on div "General attendance kiosk mode" at bounding box center [525, 126] width 109 height 19
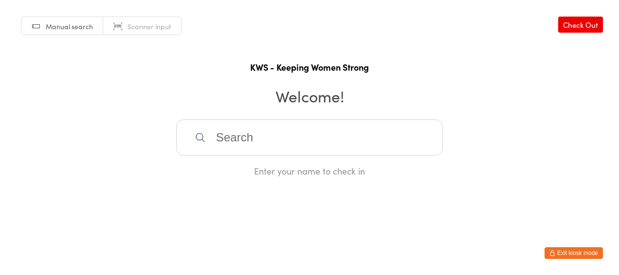
drag, startPoint x: 274, startPoint y: 135, endPoint x: 279, endPoint y: 134, distance: 5.6
click at [276, 134] on input "search" at bounding box center [309, 137] width 267 height 36
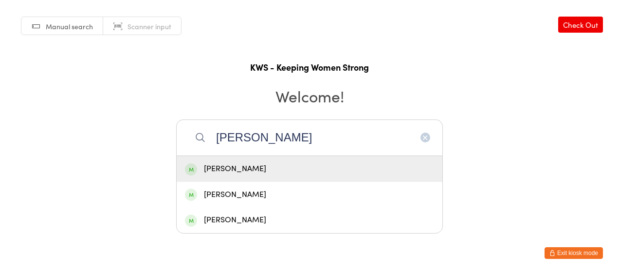
type input "kay"
click at [243, 170] on div "Kay Pedrini" at bounding box center [309, 168] width 249 height 13
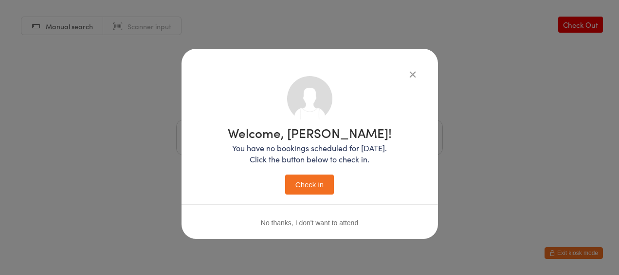
click at [313, 184] on button "Check in" at bounding box center [309, 184] width 49 height 20
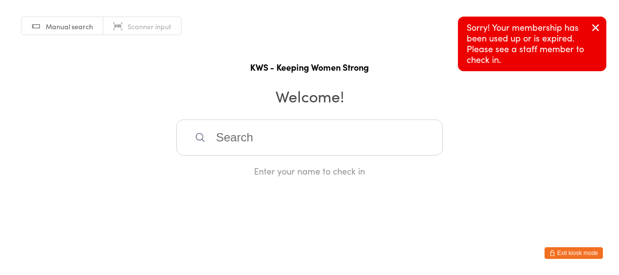
click at [565, 252] on button "Exit kiosk mode" at bounding box center [574, 253] width 58 height 12
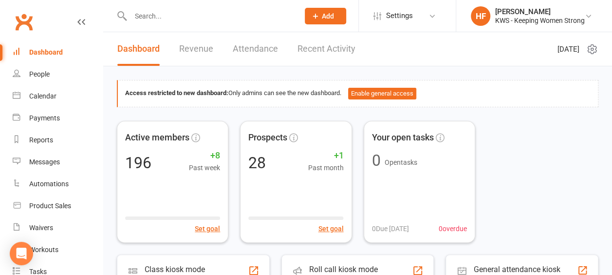
drag, startPoint x: 178, startPoint y: 11, endPoint x: 171, endPoint y: 8, distance: 7.0
click at [178, 13] on input "text" at bounding box center [210, 16] width 165 height 14
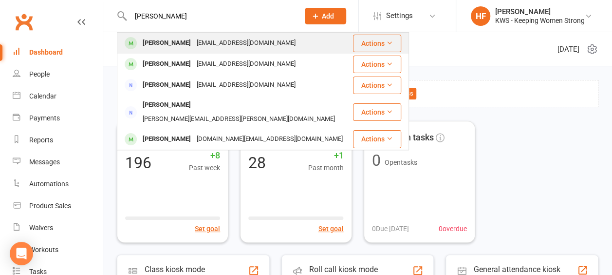
type input "[PERSON_NAME]"
click at [165, 45] on div "[PERSON_NAME]" at bounding box center [167, 43] width 54 height 14
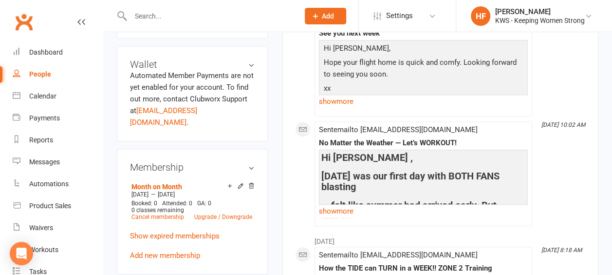
scroll to position [389, 0]
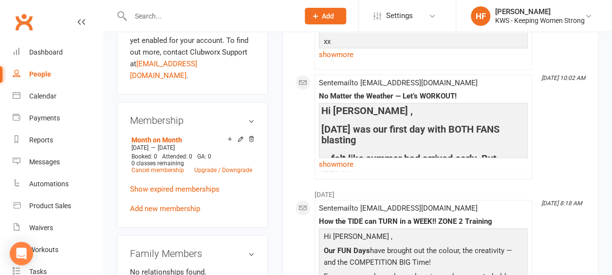
click at [253, 135] on icon at bounding box center [251, 138] width 7 height 7
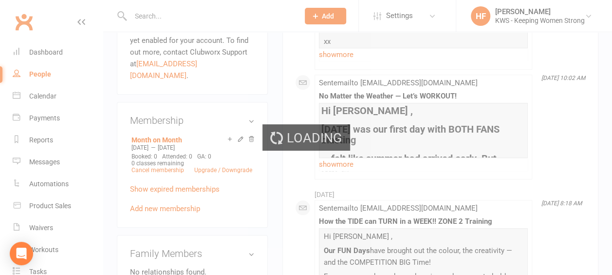
scroll to position [385, 0]
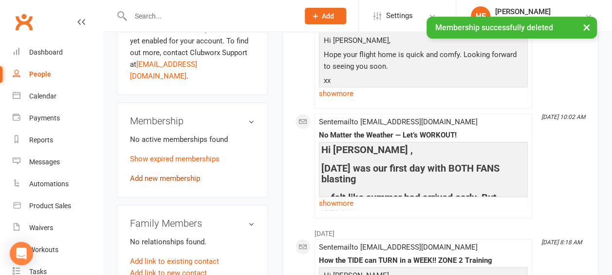
click at [146, 174] on link "Add new membership" at bounding box center [165, 178] width 70 height 9
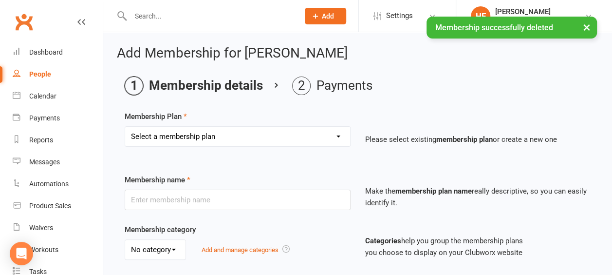
click at [338, 134] on select "Select a membership plan Create new Membership Plan Continual Monthly Membershi…" at bounding box center [237, 136] width 225 height 19
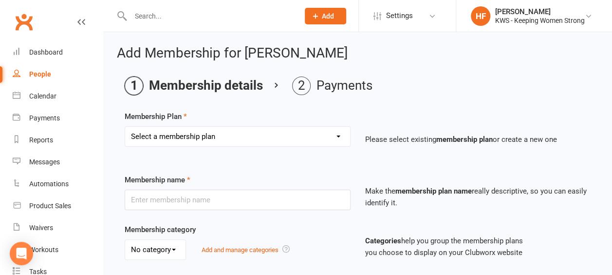
select select "2"
click at [125, 127] on select "Select a membership plan Create new Membership Plan Continual Monthly Membershi…" at bounding box center [237, 136] width 225 height 19
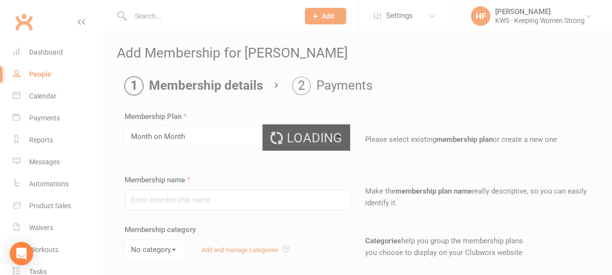
type input "Month on Month"
select select "0"
type input "1"
select select "2"
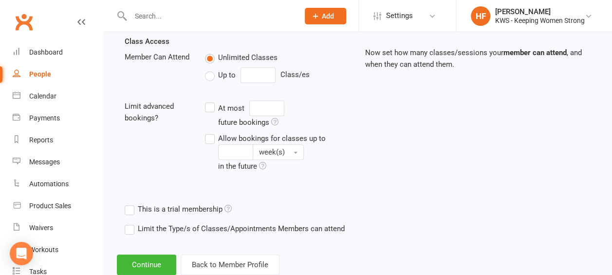
scroll to position [365, 0]
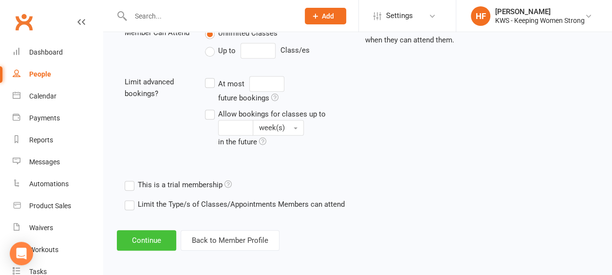
click at [142, 236] on button "Continue" at bounding box center [146, 240] width 59 height 20
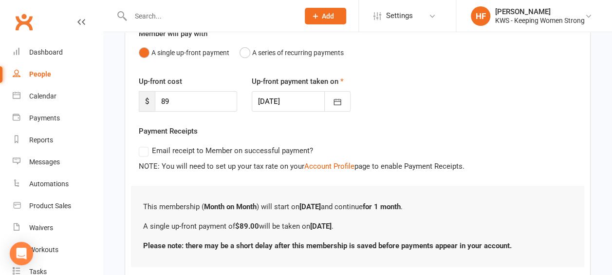
scroll to position [159, 0]
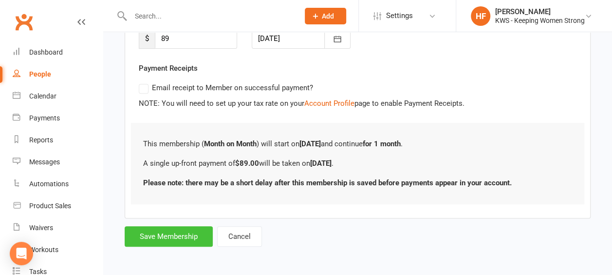
click at [163, 230] on button "Save Membership" at bounding box center [169, 236] width 88 height 20
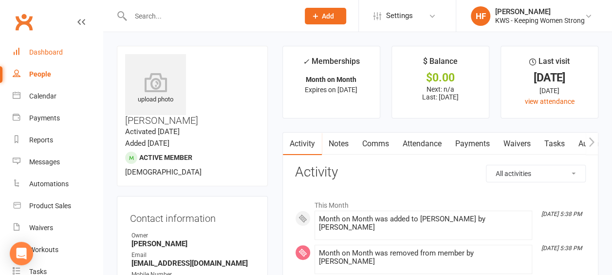
click at [50, 51] on div "Dashboard" at bounding box center [46, 52] width 34 height 8
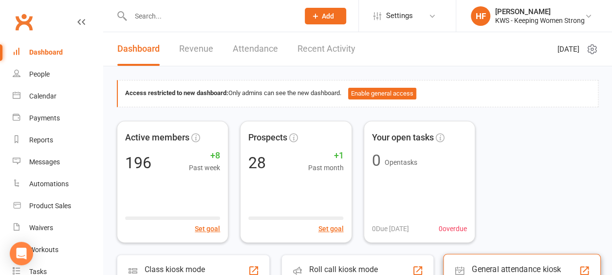
click at [510, 266] on div "General attendance kiosk mode" at bounding box center [525, 273] width 107 height 19
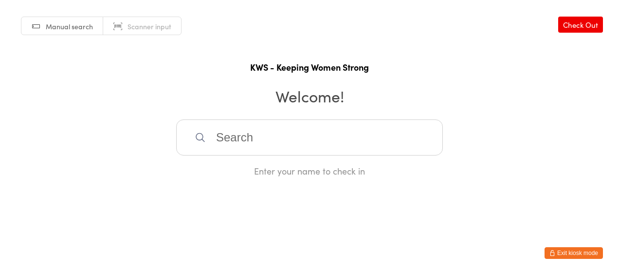
click at [250, 137] on input "search" at bounding box center [309, 137] width 267 height 36
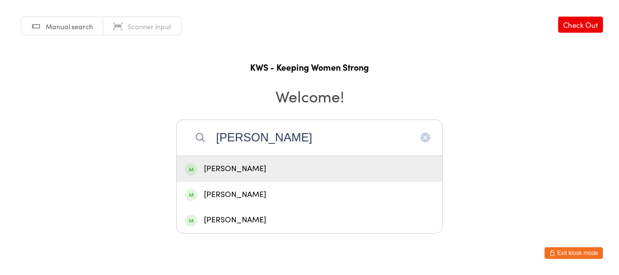
type input "[PERSON_NAME]"
click at [233, 171] on div "[PERSON_NAME]" at bounding box center [309, 168] width 249 height 13
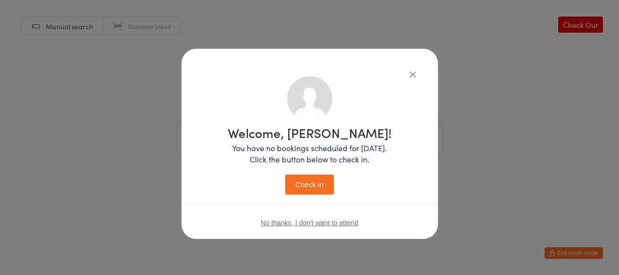
click at [320, 184] on button "Check in" at bounding box center [309, 184] width 49 height 20
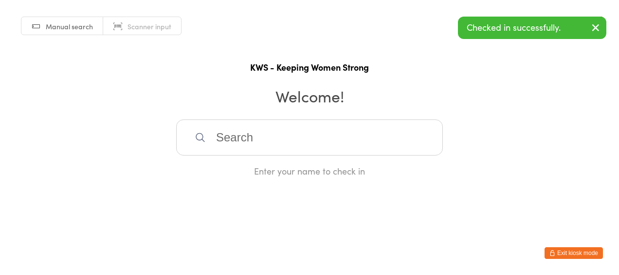
click at [564, 250] on button "Exit kiosk mode" at bounding box center [574, 253] width 58 height 12
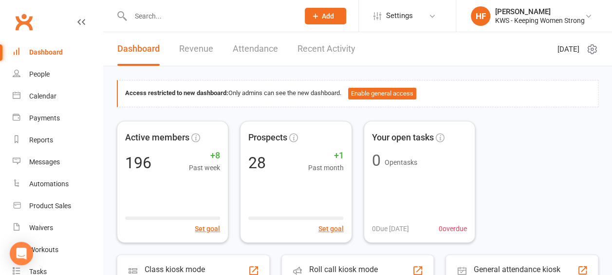
click at [155, 14] on input "text" at bounding box center [210, 16] width 165 height 14
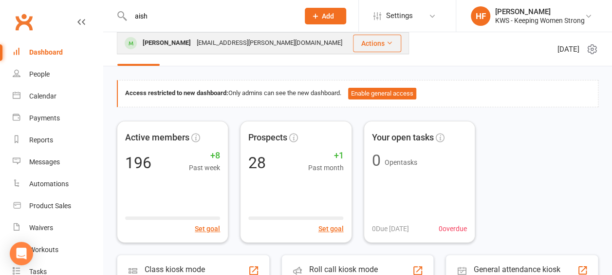
type input "aish"
click at [181, 44] on div "Aishwarya Govindaraj" at bounding box center [167, 43] width 54 height 14
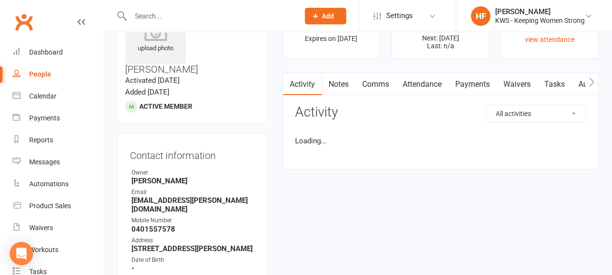
scroll to position [146, 0]
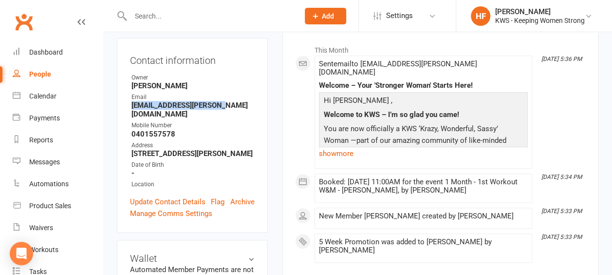
drag, startPoint x: 212, startPoint y: 76, endPoint x: 132, endPoint y: 74, distance: 79.9
click at [132, 101] on strong "aishu.s.rajan@gmail.com" at bounding box center [192, 110] width 123 height 18
drag, startPoint x: 132, startPoint y: 74, endPoint x: 172, endPoint y: 76, distance: 39.5
copy strong "aishu.s.rajan@gmail.com"
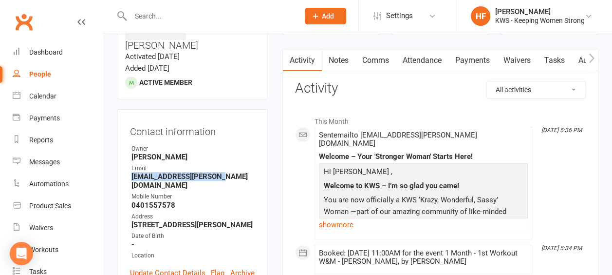
scroll to position [0, 0]
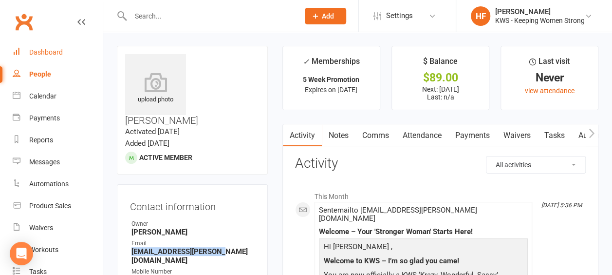
click at [44, 50] on div "Dashboard" at bounding box center [46, 52] width 34 height 8
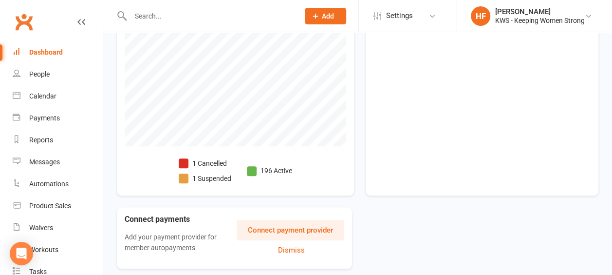
scroll to position [411, 0]
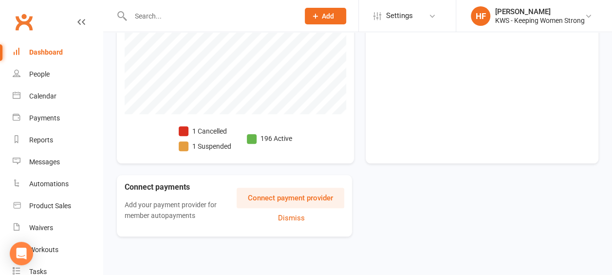
click at [184, 130] on span at bounding box center [184, 131] width 10 height 10
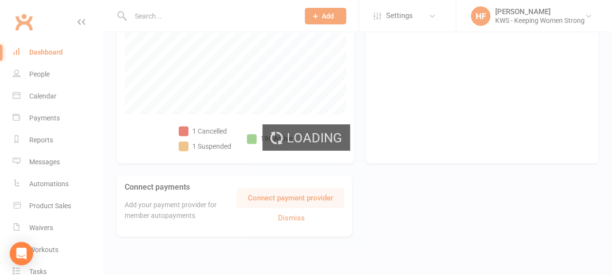
select select "no_trial"
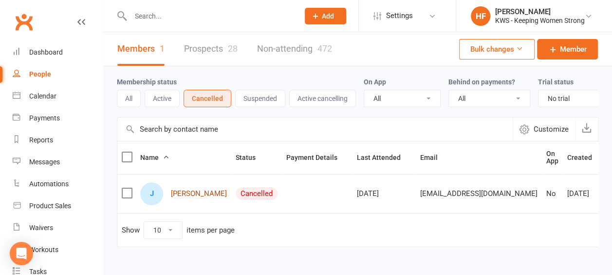
click at [210, 198] on link "[PERSON_NAME]" at bounding box center [199, 193] width 56 height 8
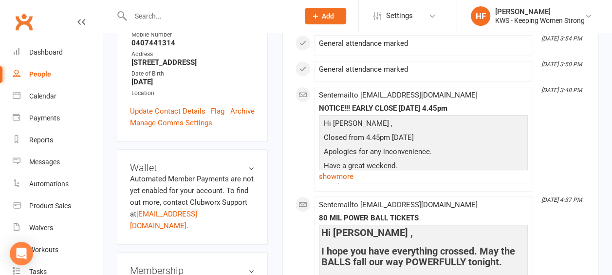
scroll to position [292, 0]
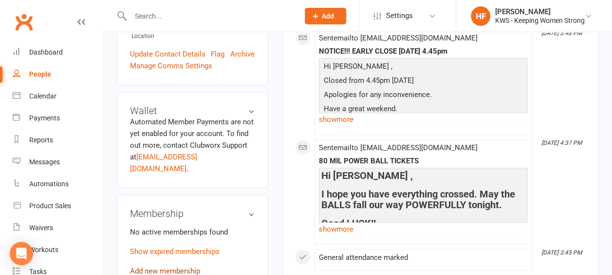
click at [172, 266] on link "Add new membership" at bounding box center [165, 270] width 70 height 9
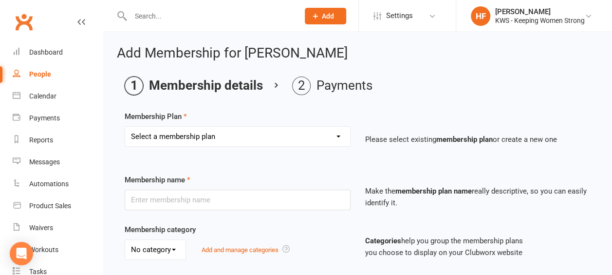
click at [340, 134] on select "Select a membership plan Create new Membership Plan Continual Monthly Membershi…" at bounding box center [237, 136] width 225 height 19
select select "2"
click at [125, 127] on select "Select a membership plan Create new Membership Plan Continual Monthly Membershi…" at bounding box center [237, 136] width 225 height 19
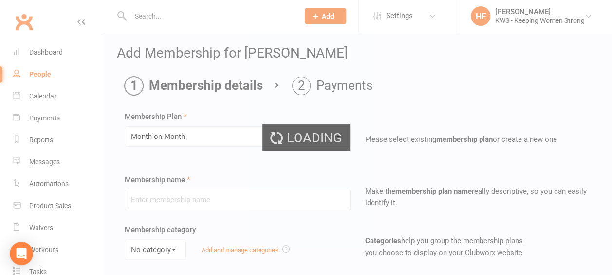
type input "Month on Month"
select select "0"
type input "1"
select select "2"
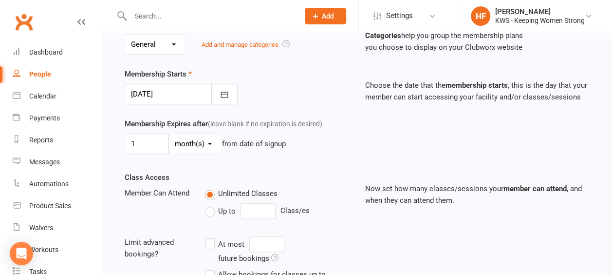
scroll to position [365, 0]
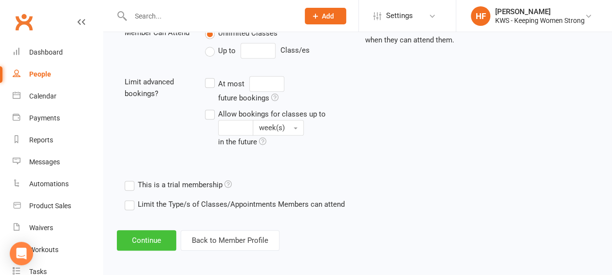
click at [139, 235] on button "Continue" at bounding box center [146, 240] width 59 height 20
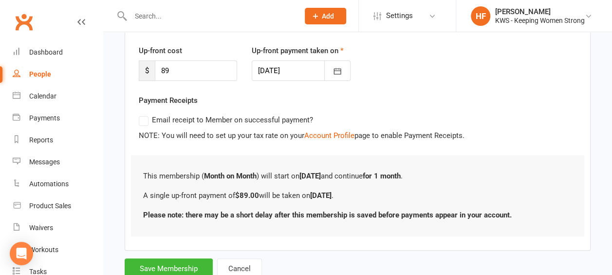
scroll to position [159, 0]
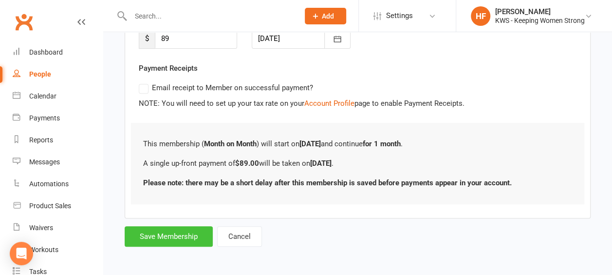
click at [163, 235] on button "Save Membership" at bounding box center [169, 236] width 88 height 20
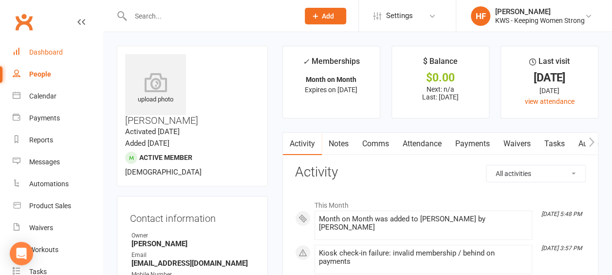
click at [53, 53] on div "Dashboard" at bounding box center [46, 52] width 34 height 8
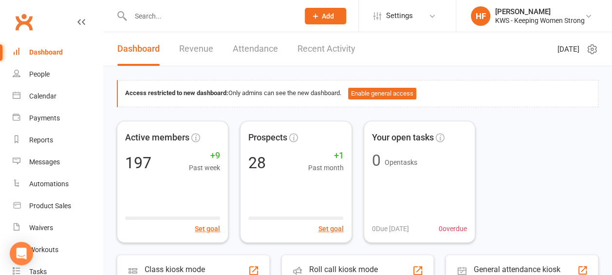
click at [50, 51] on div "Dashboard" at bounding box center [46, 52] width 34 height 8
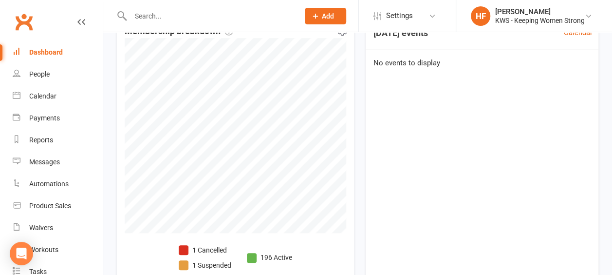
scroll to position [411, 0]
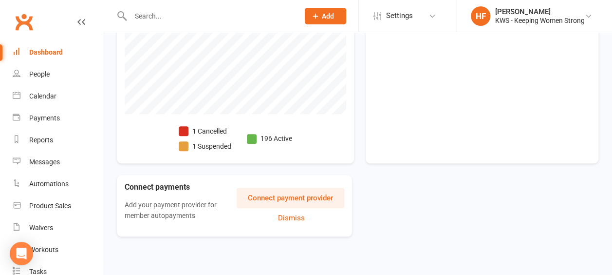
click at [186, 129] on span at bounding box center [184, 131] width 10 height 10
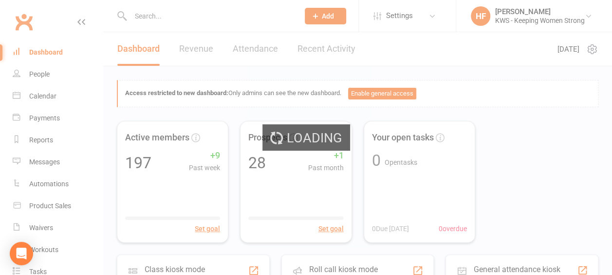
select select "no_trial"
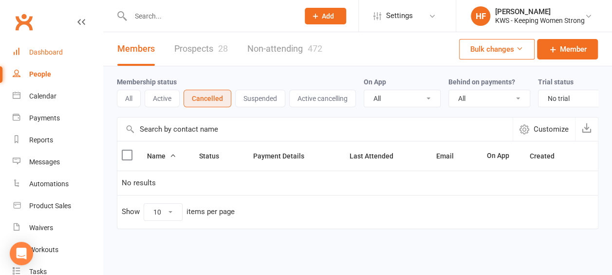
click at [47, 53] on div "Dashboard" at bounding box center [46, 52] width 34 height 8
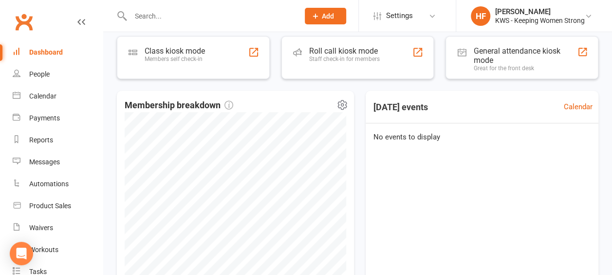
scroll to position [97, 0]
